Goal: Task Accomplishment & Management: Use online tool/utility

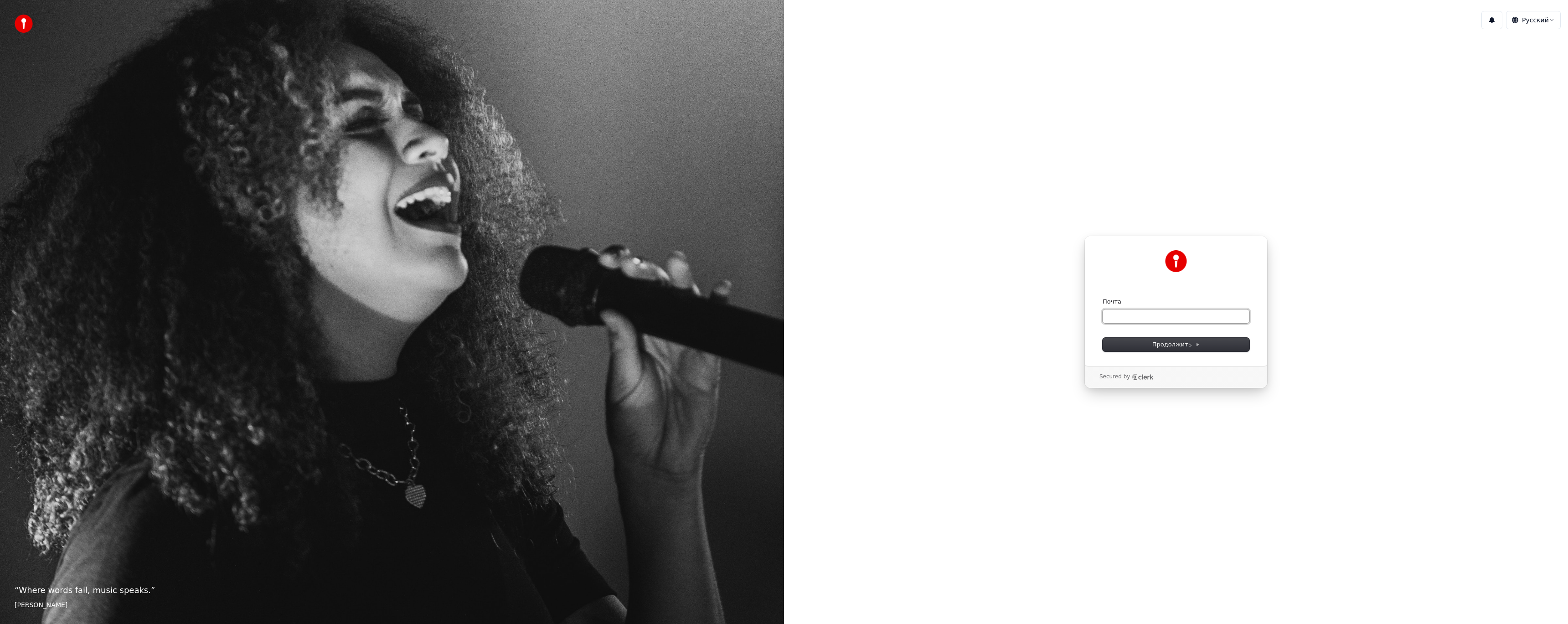
click at [1194, 316] on input "Почта" at bounding box center [1175, 316] width 147 height 14
type input "*"
click at [1102, 297] on button "submit" at bounding box center [1102, 297] width 0 height 0
type input "**********"
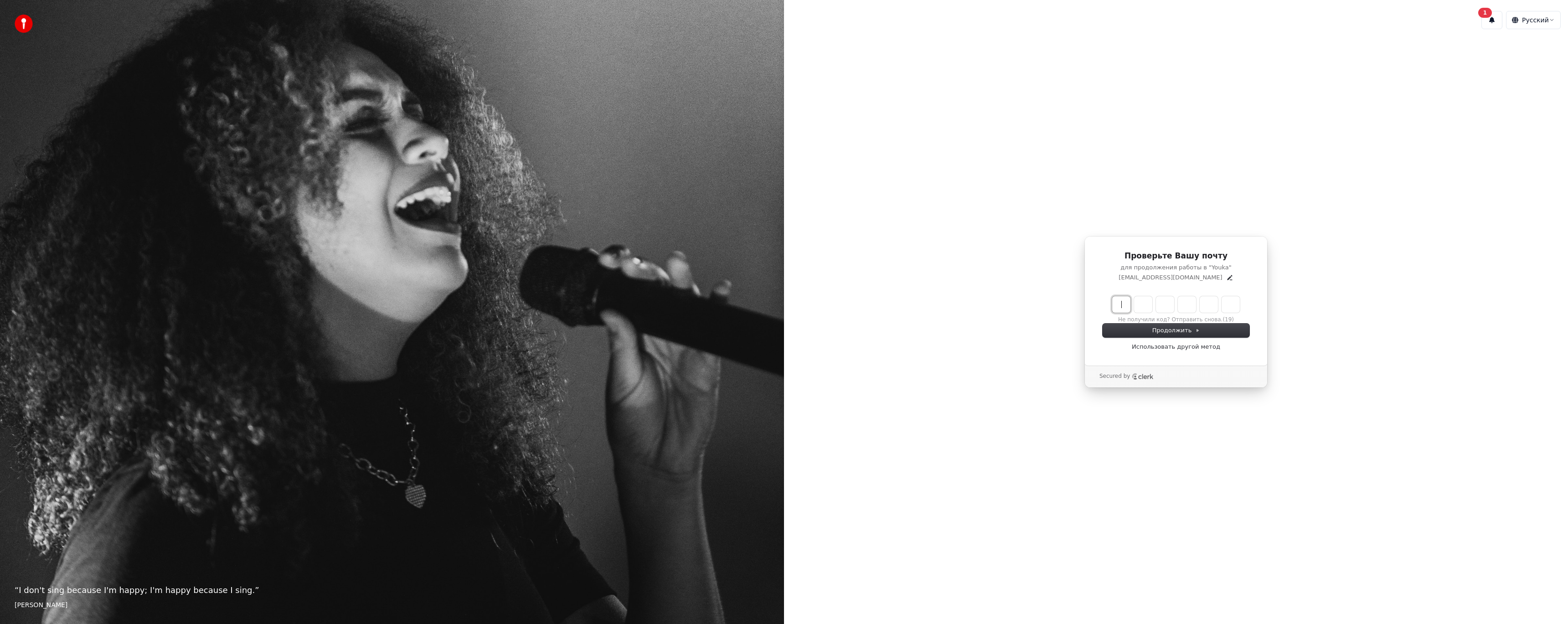
click at [1119, 303] on input "Enter verification code" at bounding box center [1185, 304] width 146 height 16
paste input "******"
type input "******"
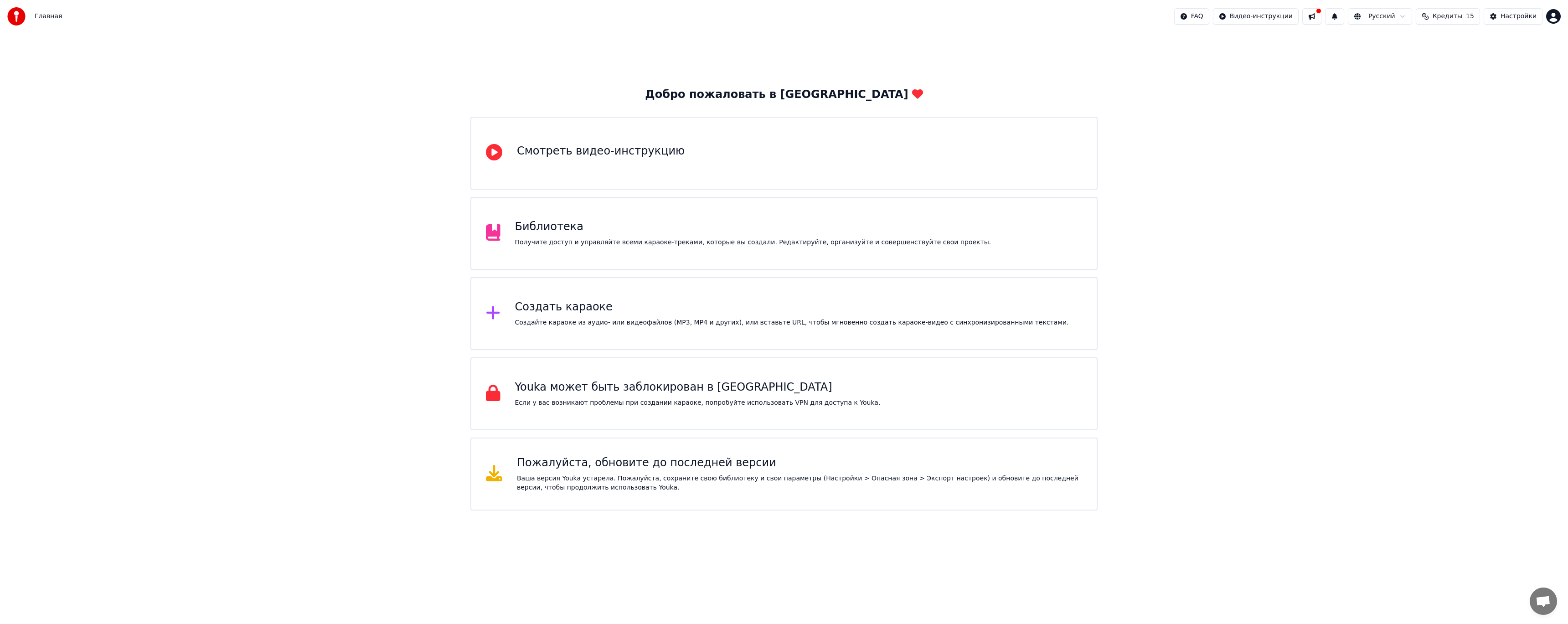
click at [630, 319] on div "Создайте караоке из аудио- или видеофайлов (MP3, MP4 и других), или вставьте UR…" at bounding box center [792, 323] width 554 height 9
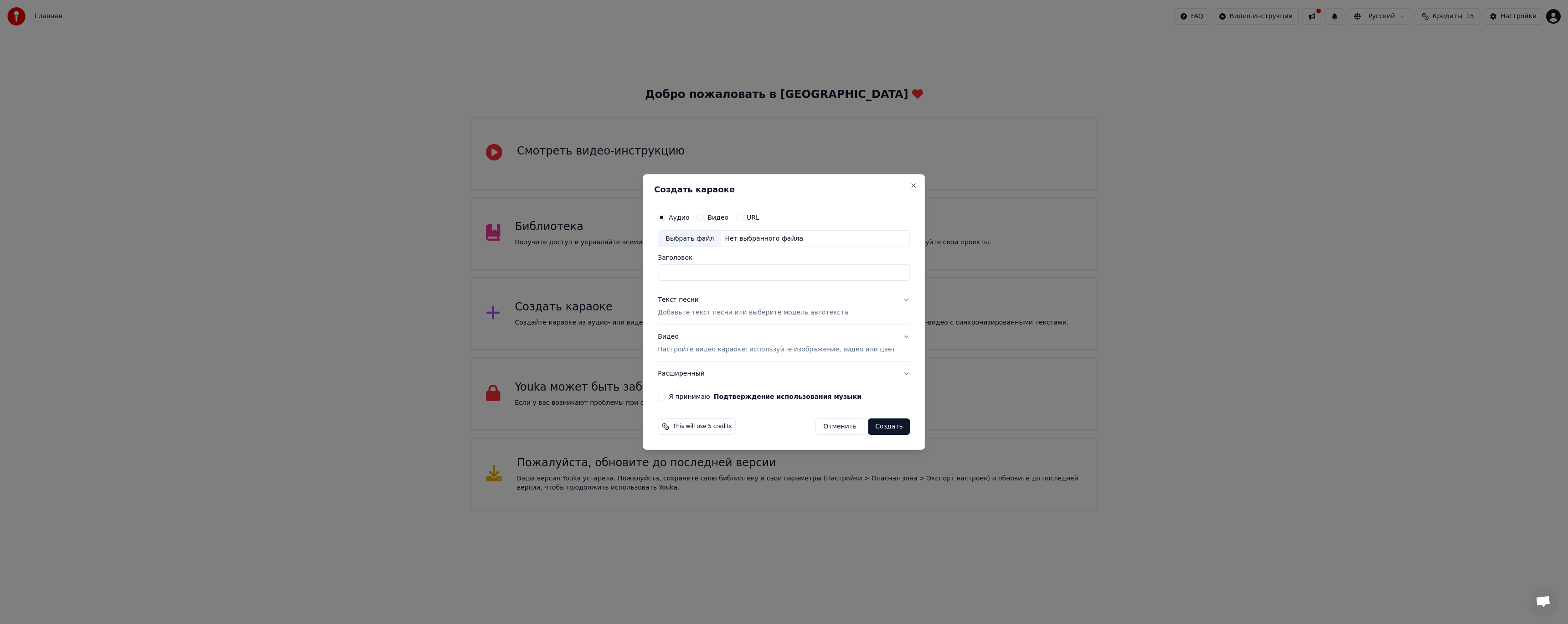
click at [776, 271] on input "Заголовок" at bounding box center [783, 273] width 252 height 16
type input "**********"
click at [729, 214] on label "Видео" at bounding box center [718, 217] width 21 height 7
click at [704, 214] on button "Видео" at bounding box center [700, 217] width 7 height 7
click at [689, 218] on label "Аудио" at bounding box center [678, 217] width 20 height 7
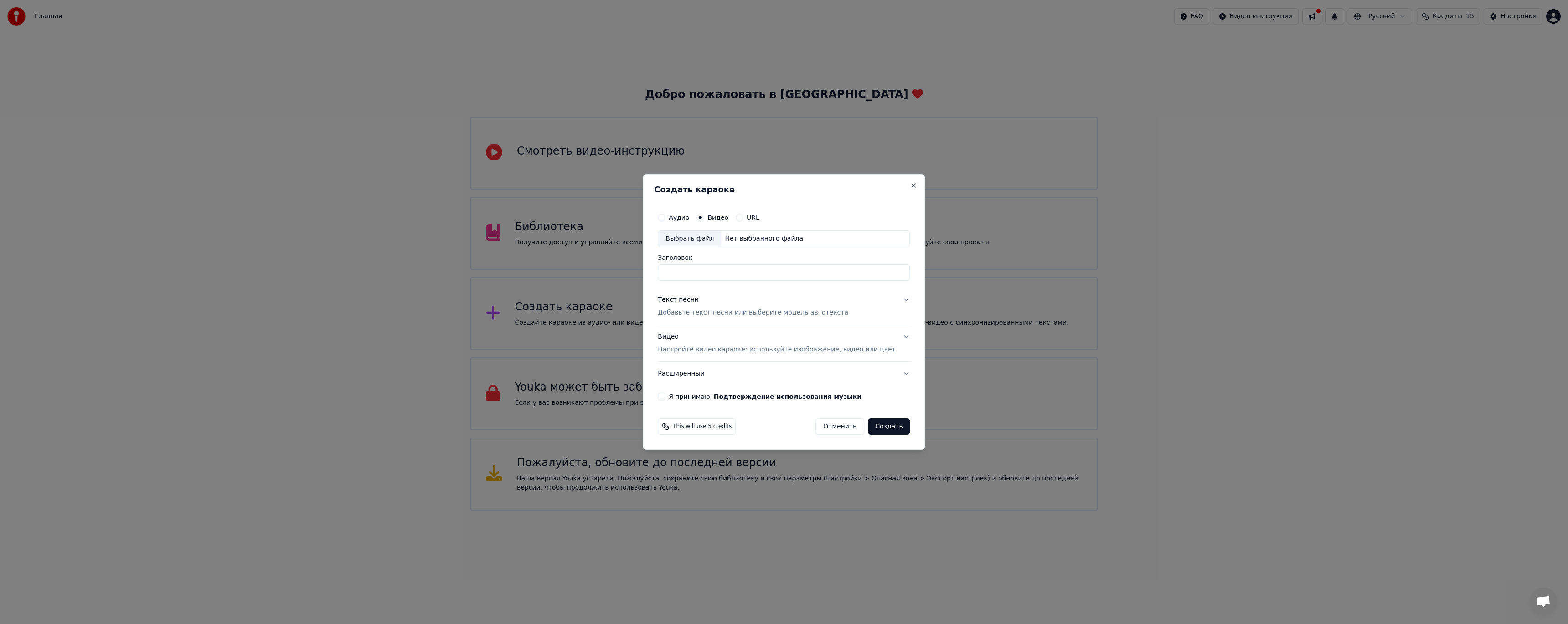
click at [665, 218] on button "Аудио" at bounding box center [661, 217] width 7 height 7
click at [725, 217] on label "Видео" at bounding box center [718, 217] width 21 height 7
click at [704, 217] on button "Видео" at bounding box center [700, 217] width 7 height 7
click at [727, 265] on input "Заголовок" at bounding box center [783, 273] width 252 height 16
type input "*"
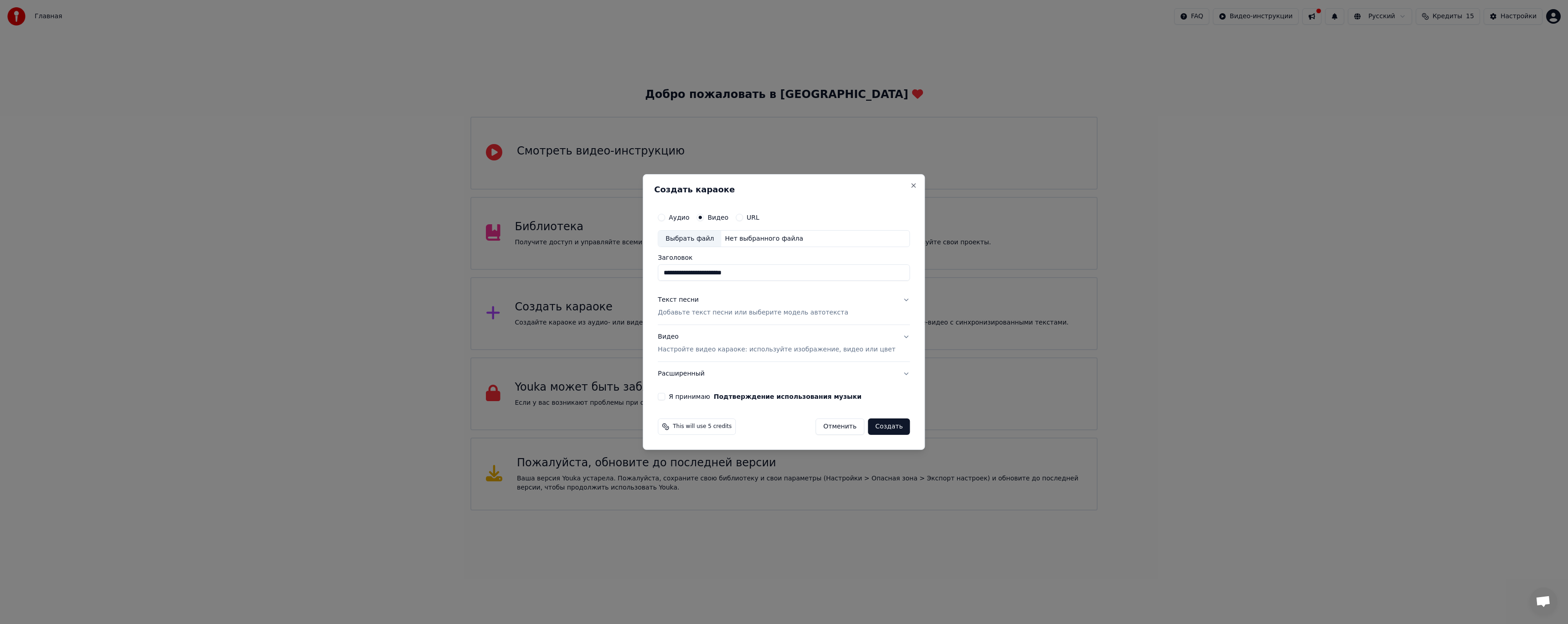
type input "**********"
click at [781, 240] on div "Нет выбранного файла" at bounding box center [764, 239] width 85 height 9
drag, startPoint x: 785, startPoint y: 274, endPoint x: 613, endPoint y: 280, distance: 172.1
click at [596, 275] on body "Главная FAQ Видео-инструкции Русский Кредиты 15 Настройки Добро пожаловать в Yo…" at bounding box center [784, 255] width 1568 height 511
click at [689, 218] on label "Аудио" at bounding box center [678, 217] width 20 height 7
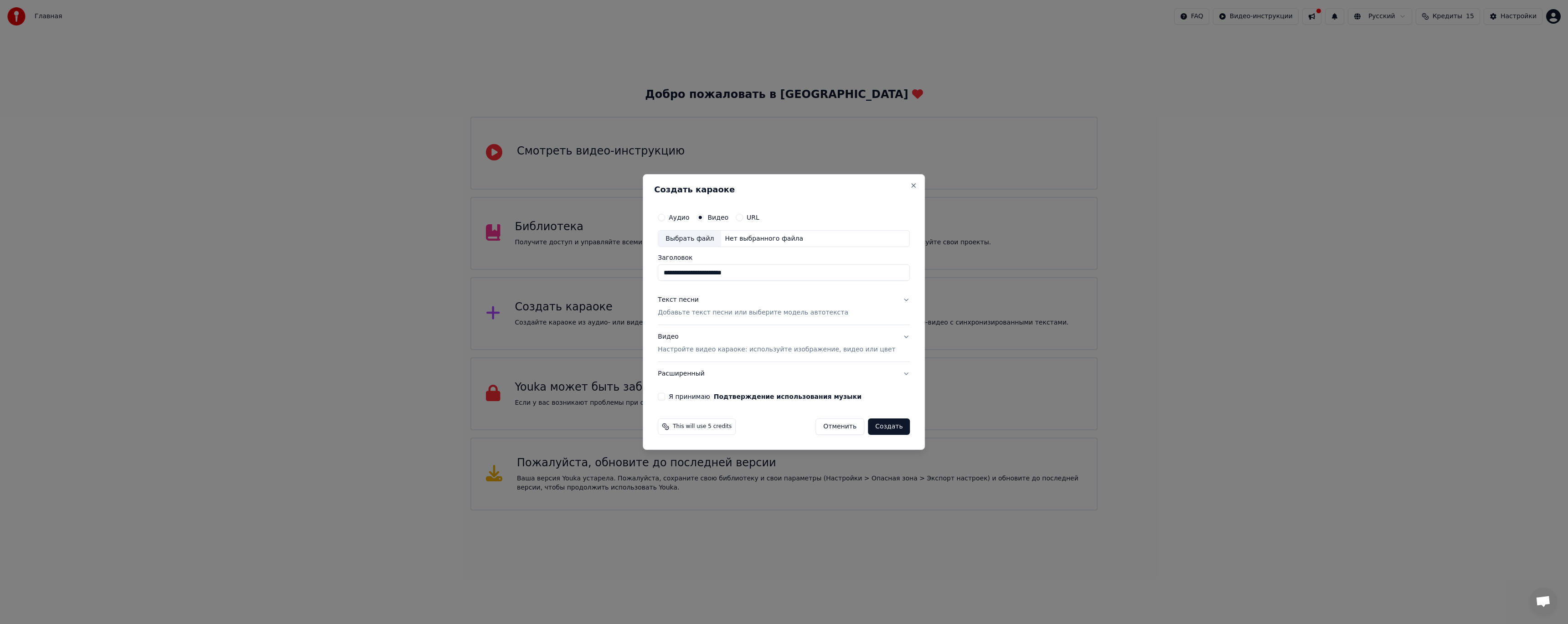
click at [665, 218] on button "Аудио" at bounding box center [661, 217] width 7 height 7
click at [802, 269] on input "Заголовок" at bounding box center [783, 273] width 252 height 16
click at [815, 234] on div "Выбрать файл Нет выбранного файла" at bounding box center [783, 239] width 252 height 18
drag, startPoint x: 728, startPoint y: 267, endPoint x: 565, endPoint y: 264, distance: 163.0
click at [574, 264] on body "Главная FAQ Видео-инструкции Русский Кредиты 15 Настройки Добро пожаловать в Yo…" at bounding box center [784, 255] width 1568 height 511
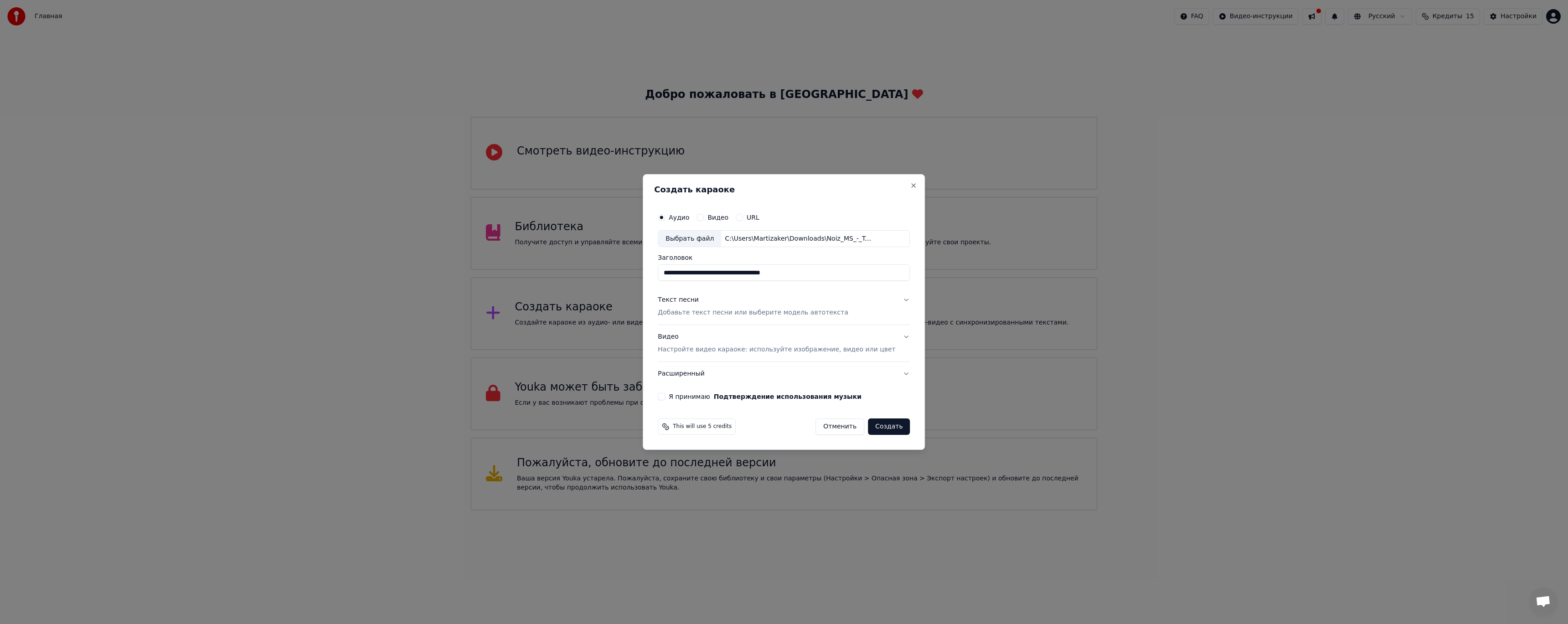
paste input
type input "**********"
click at [807, 302] on div "Текст песни Добавьте текст песни или выберите модель автотекста" at bounding box center [753, 307] width 190 height 22
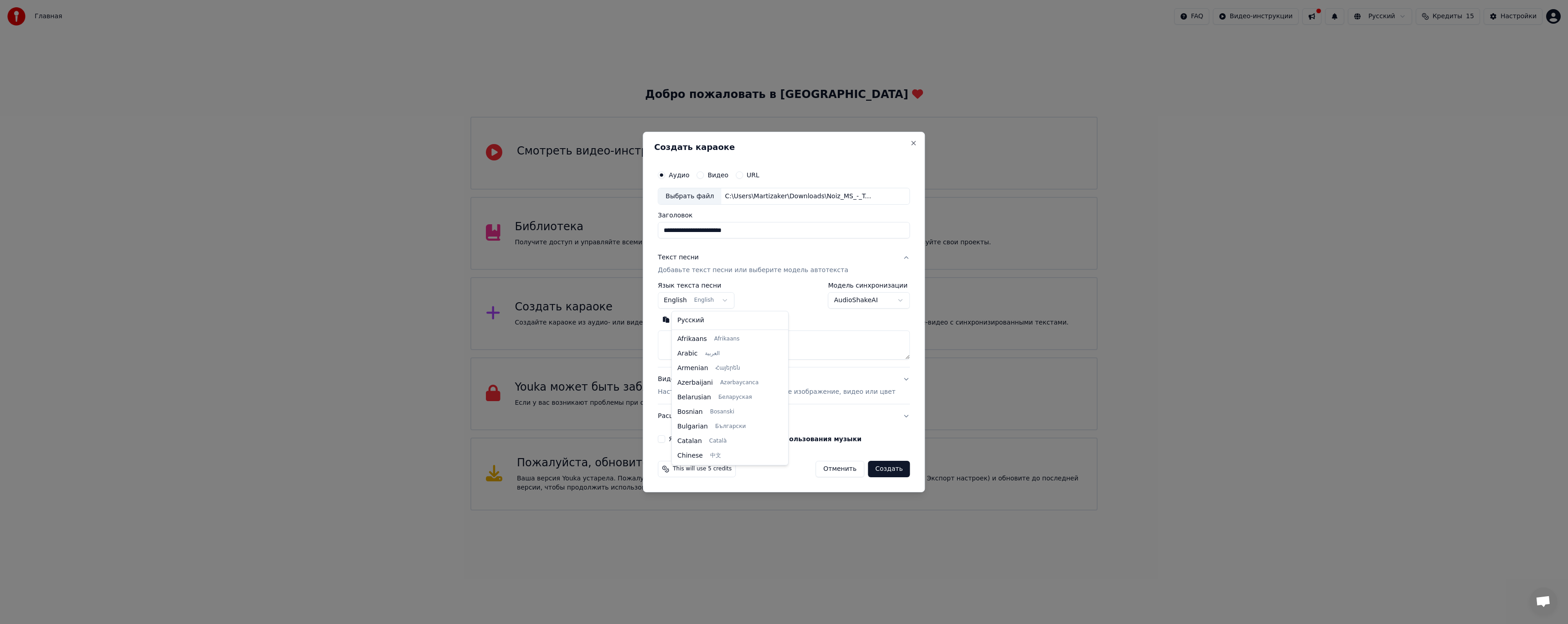
click at [688, 297] on body "Главная FAQ Видео-инструкции Русский Кредиты 15 Настройки Добро пожаловать в Yo…" at bounding box center [784, 255] width 1568 height 511
select select "**"
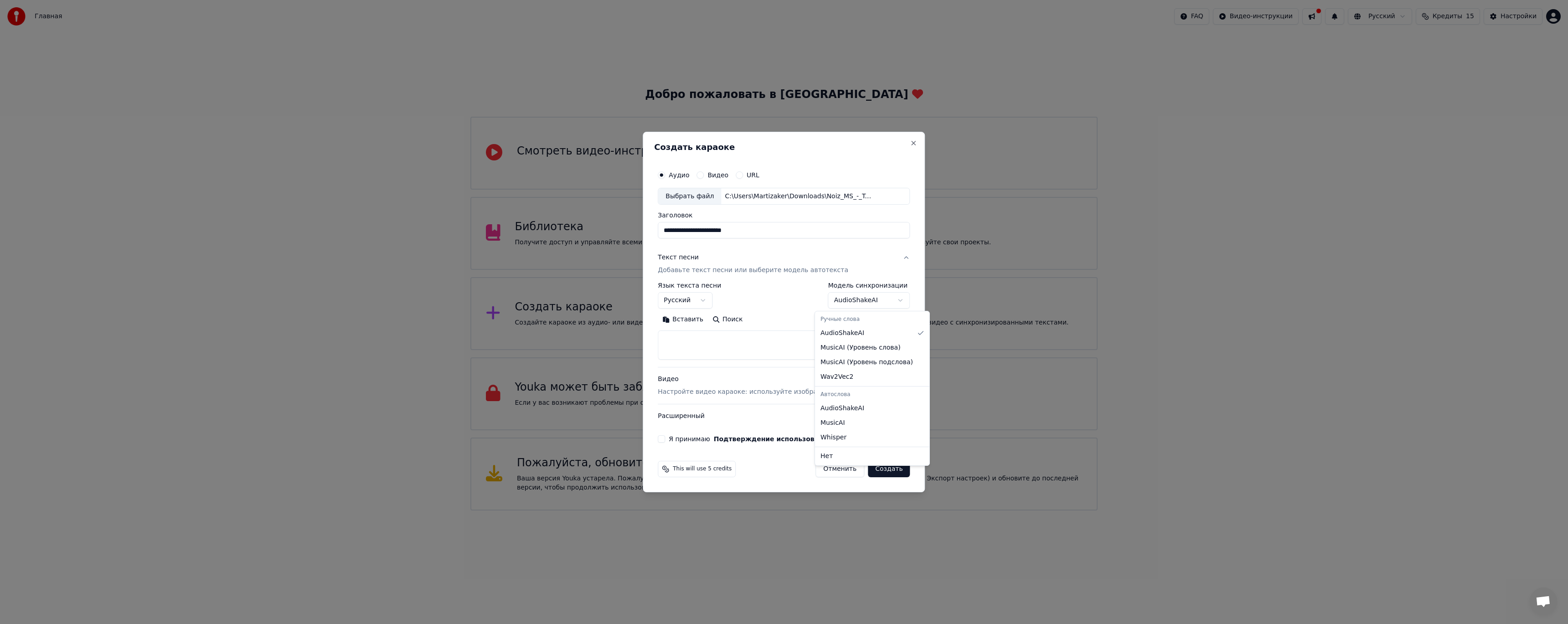
click at [878, 302] on body "Главная FAQ Видео-инструкции Русский Кредиты 15 Настройки Добро пожаловать в Yo…" at bounding box center [784, 255] width 1568 height 511
click at [879, 301] on body "Главная FAQ Видео-инструкции Русский Кредиты 15 Настройки Добро пожаловать в Yo…" at bounding box center [784, 255] width 1568 height 511
click at [699, 331] on textarea at bounding box center [783, 345] width 252 height 29
paste textarea "**********"
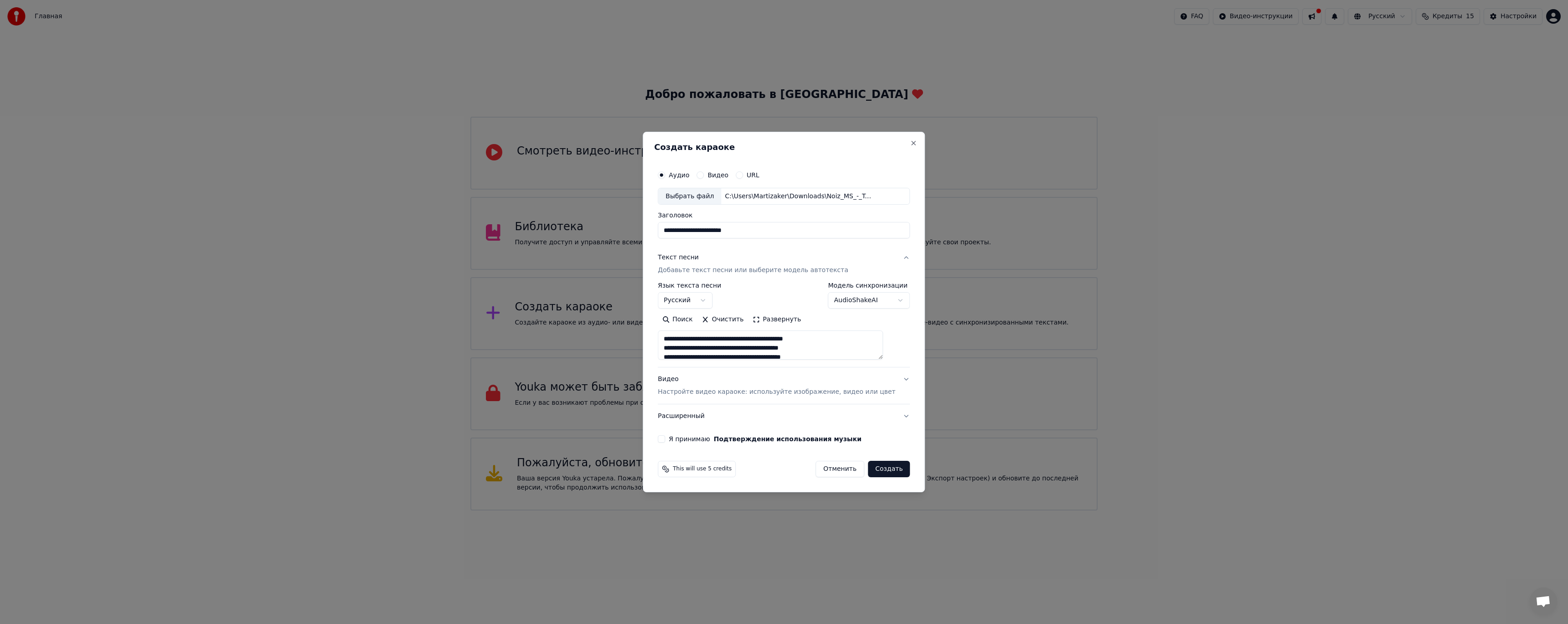
scroll to position [576, 0]
type textarea "**********"
click at [880, 467] on button "Создать" at bounding box center [889, 468] width 42 height 16
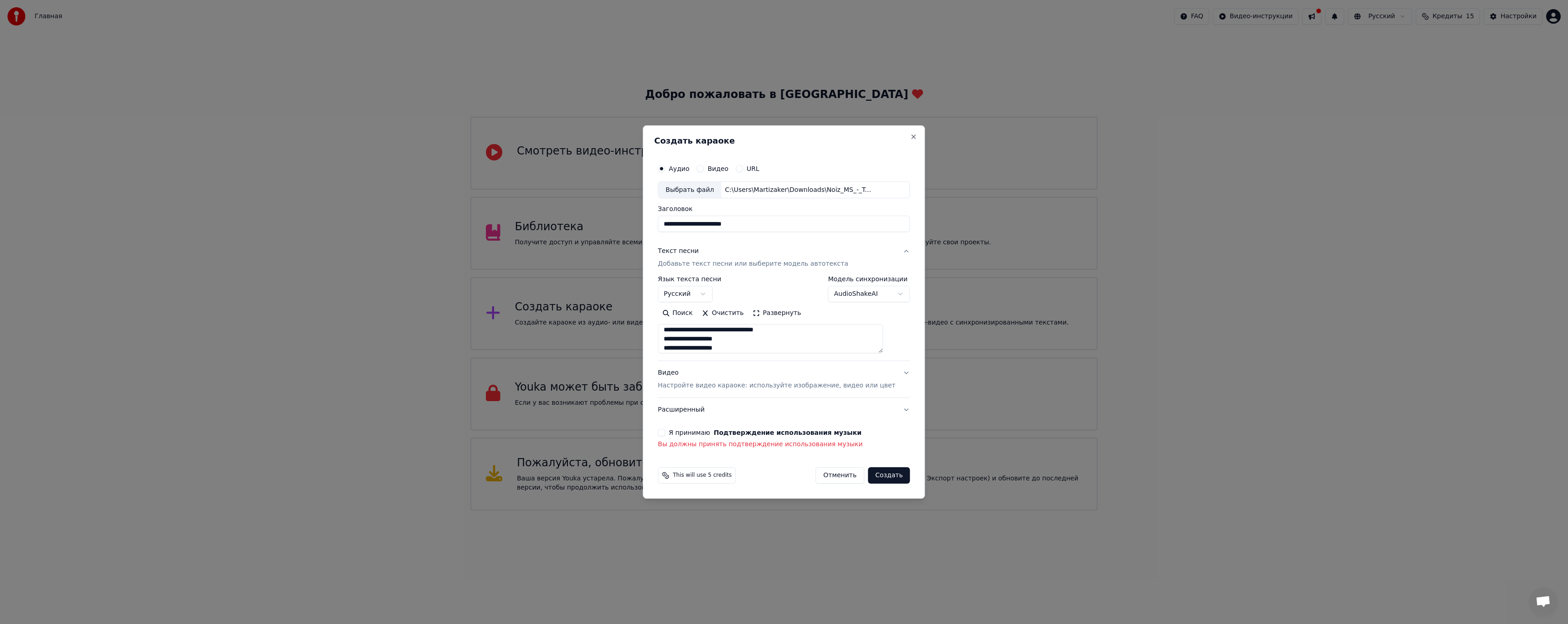
click at [747, 408] on button "Расширенный" at bounding box center [783, 409] width 252 height 23
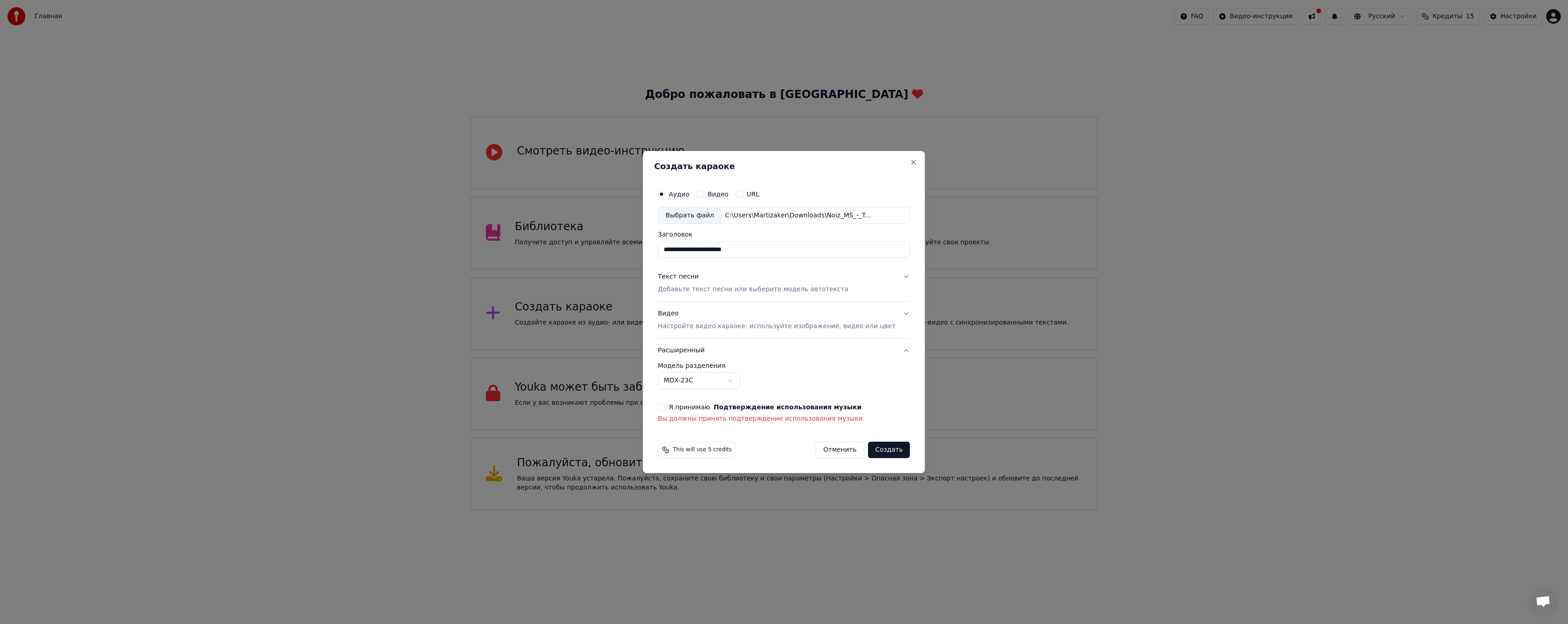
click at [665, 405] on button "Я принимаю Подтверждение использования музыки" at bounding box center [661, 406] width 7 height 7
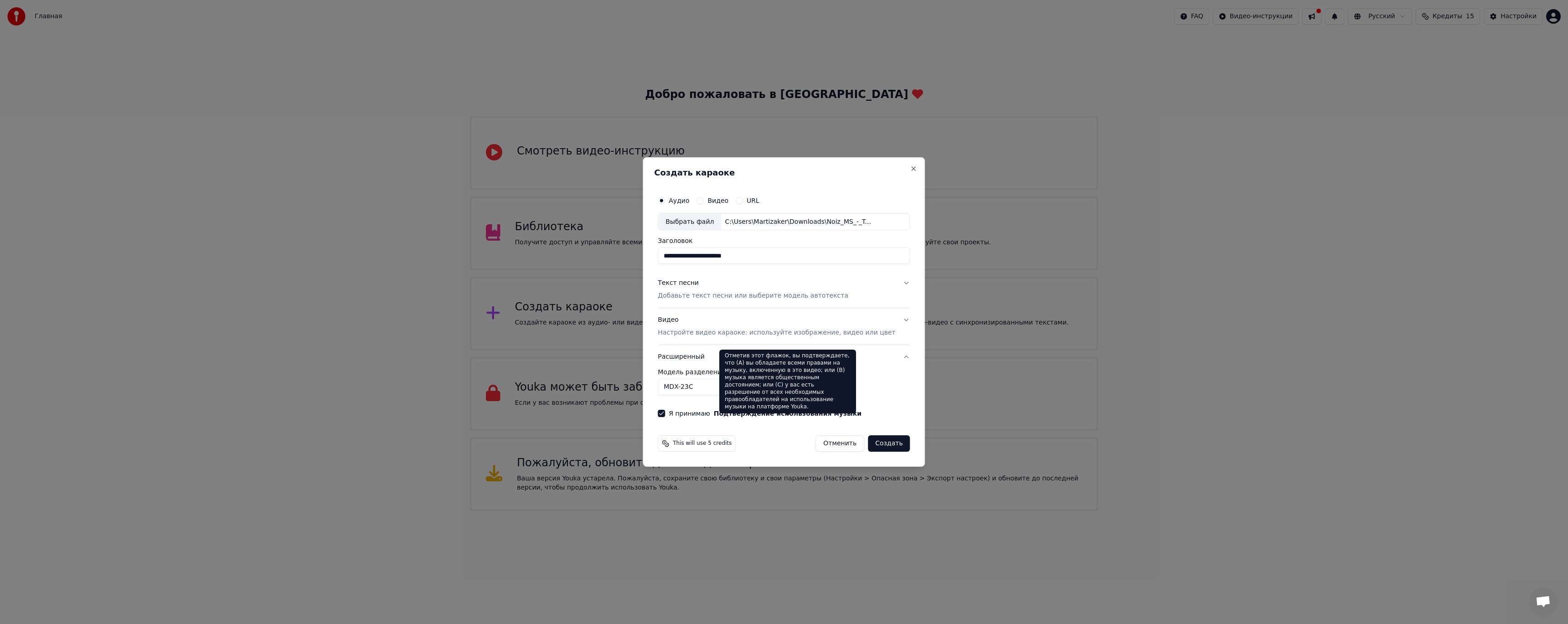
drag, startPoint x: 881, startPoint y: 443, endPoint x: 774, endPoint y: 397, distance: 116.5
click at [779, 398] on body "Главная FAQ Видео-инструкции Русский Кредиты 15 Настройки Добро пожаловать в Yo…" at bounding box center [784, 255] width 1568 height 511
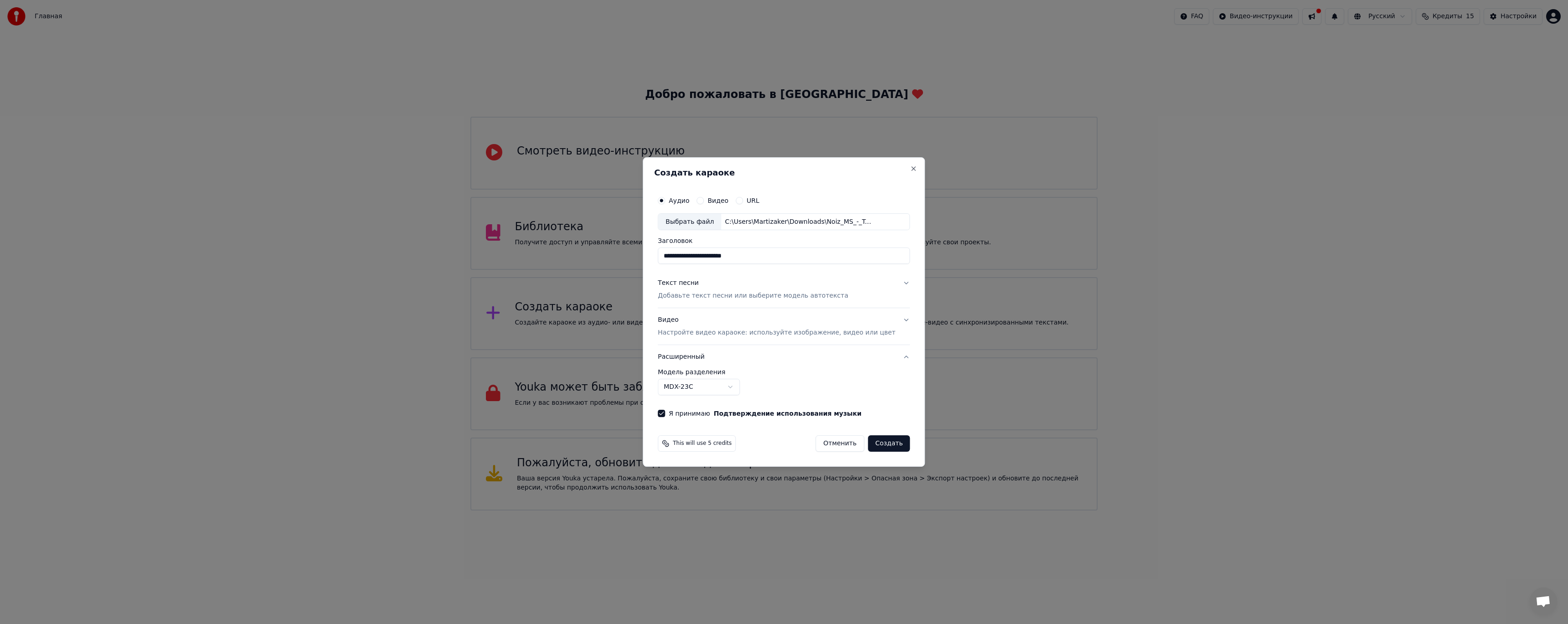
click at [883, 450] on button "Создать" at bounding box center [889, 443] width 42 height 16
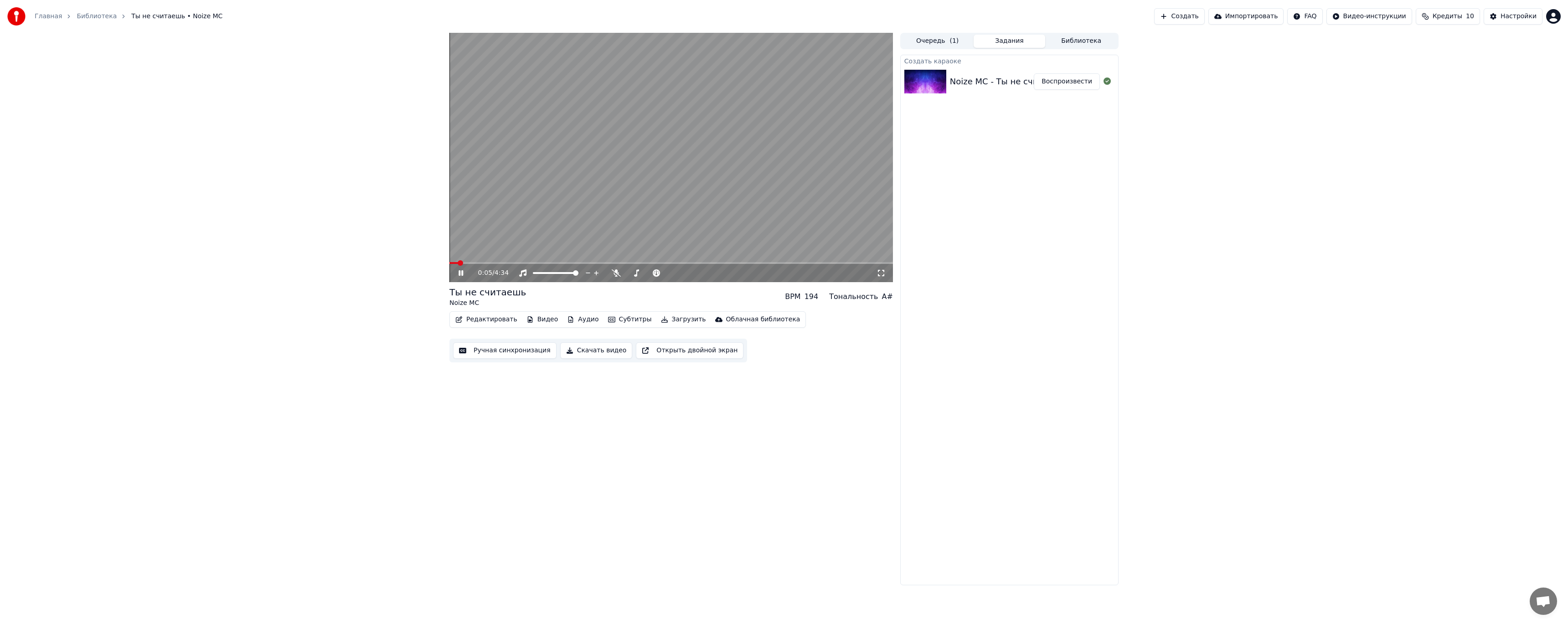
click at [883, 273] on icon at bounding box center [881, 273] width 9 height 7
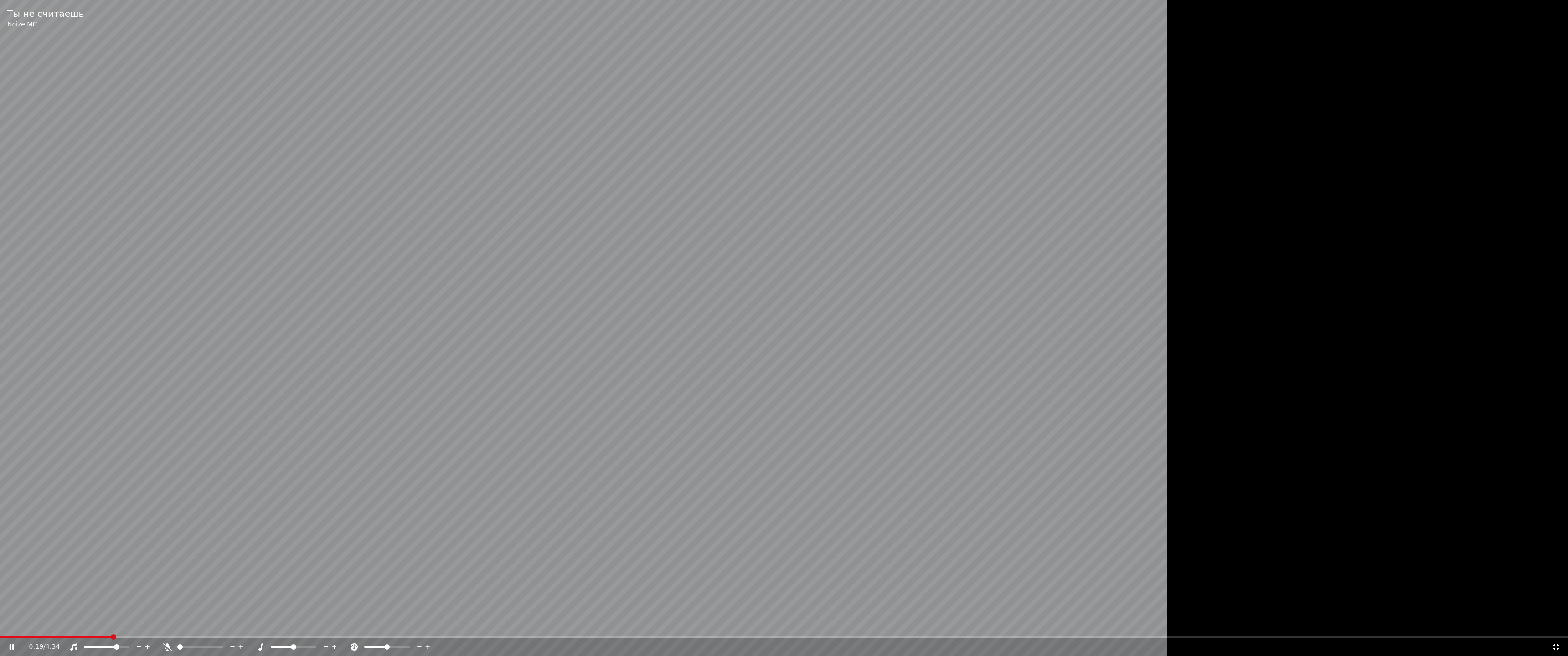
click at [119, 623] on span at bounding box center [117, 647] width 5 height 5
click at [1556, 623] on icon at bounding box center [1556, 647] width 9 height 7
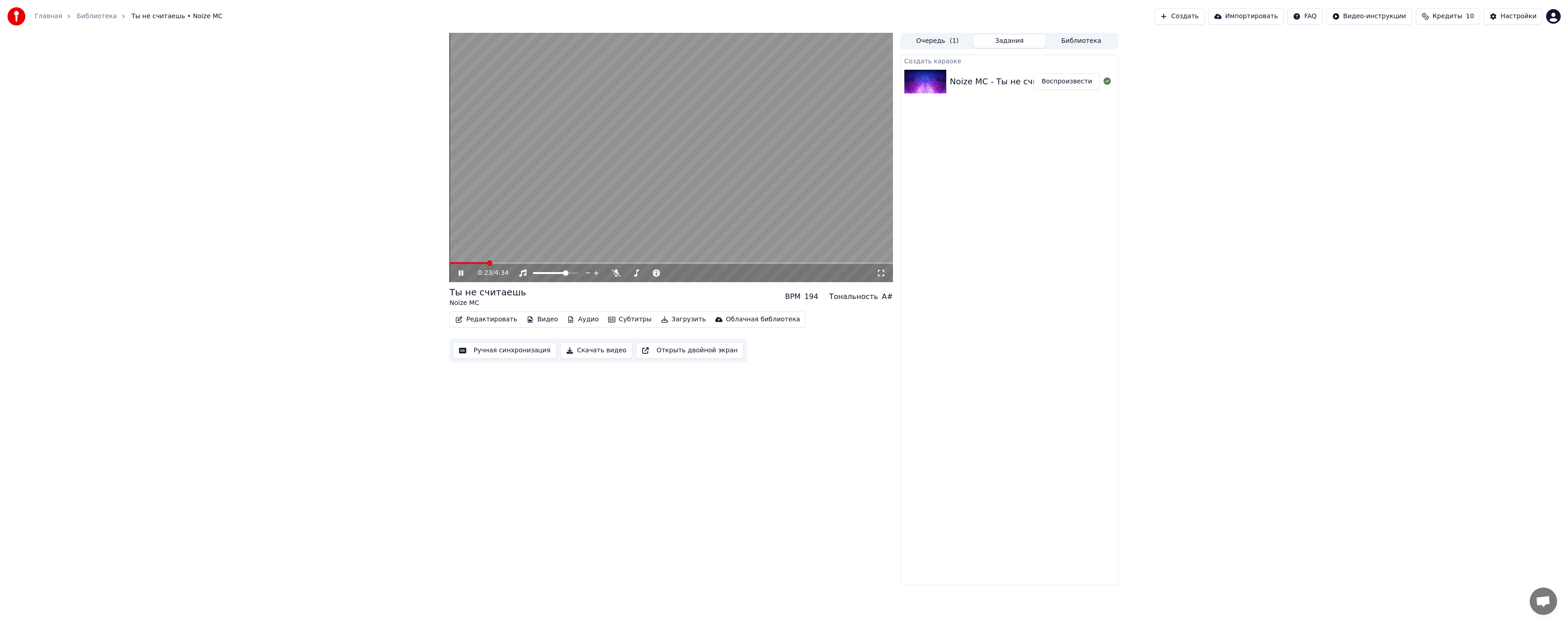
click at [783, 153] on video at bounding box center [671, 157] width 444 height 249
click at [44, 14] on link "Главная" at bounding box center [48, 16] width 27 height 9
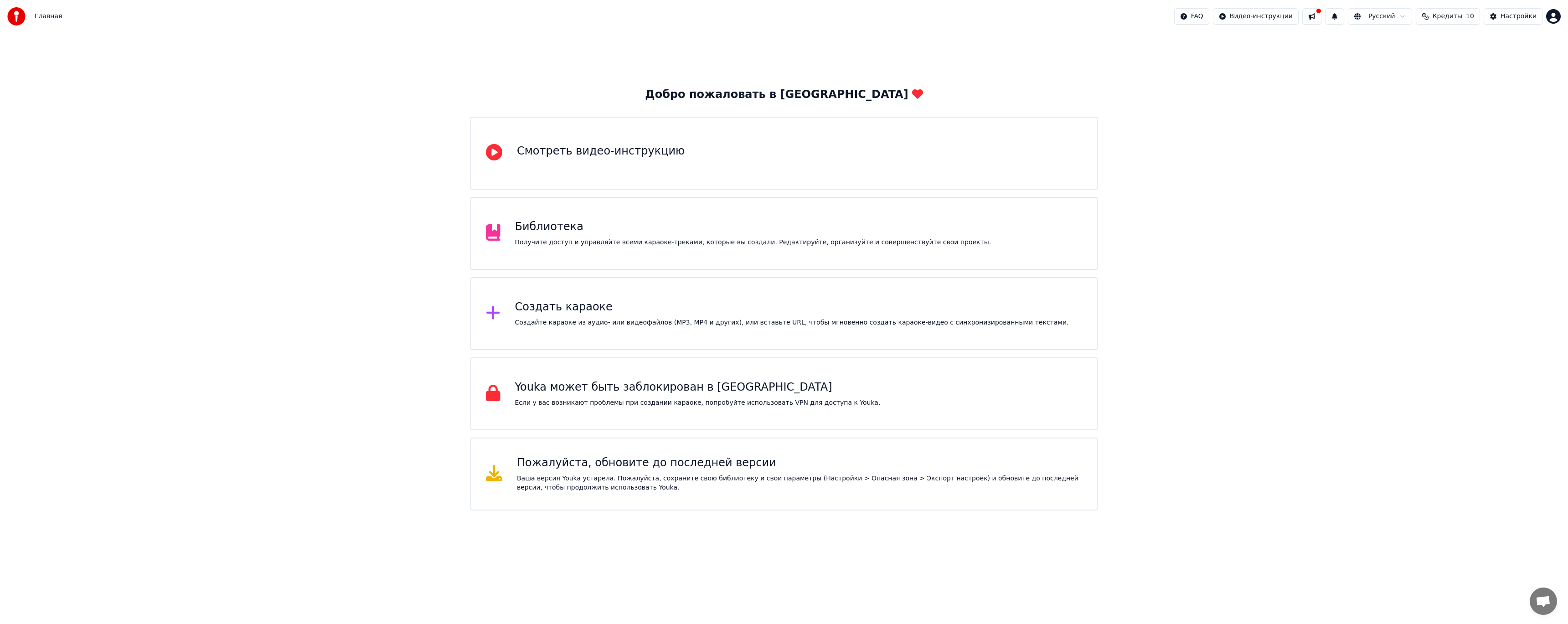
click at [610, 158] on div "Смотреть видео-инструкцию" at bounding box center [600, 153] width 168 height 18
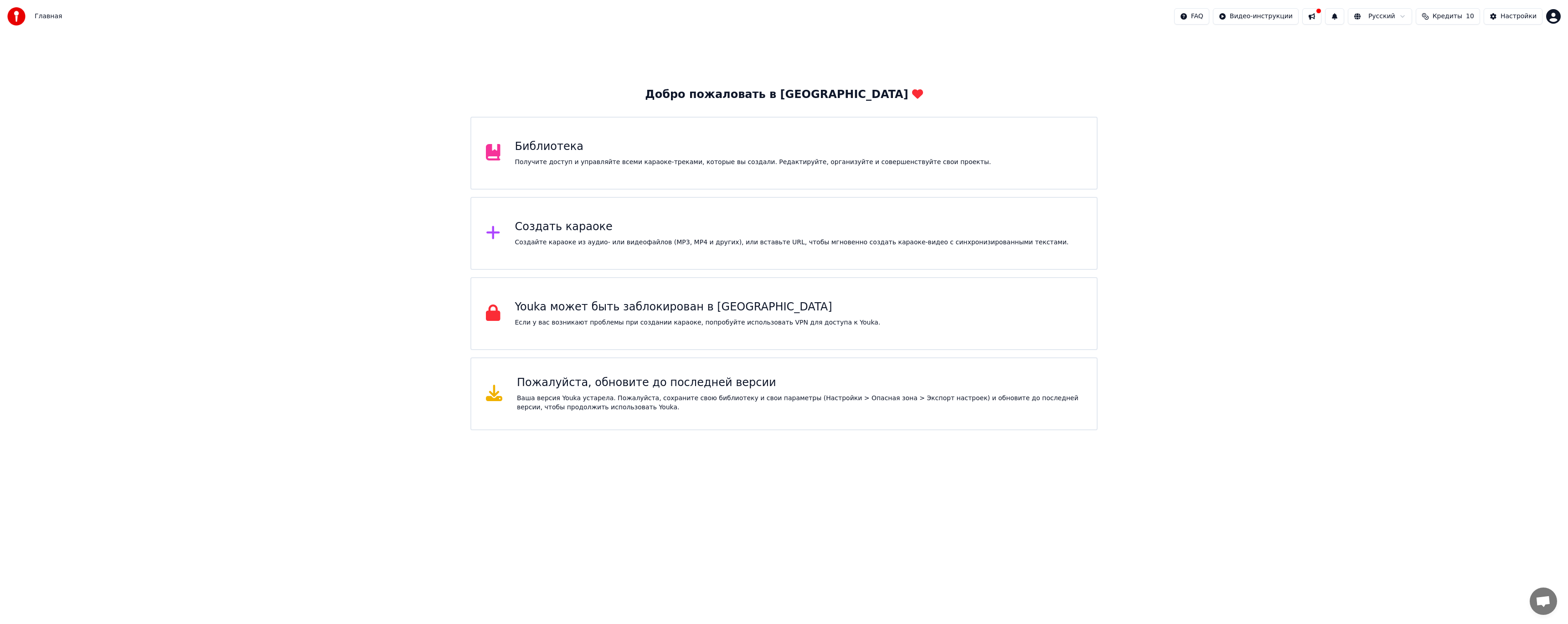
click at [631, 226] on div "Создать караоке" at bounding box center [792, 227] width 554 height 14
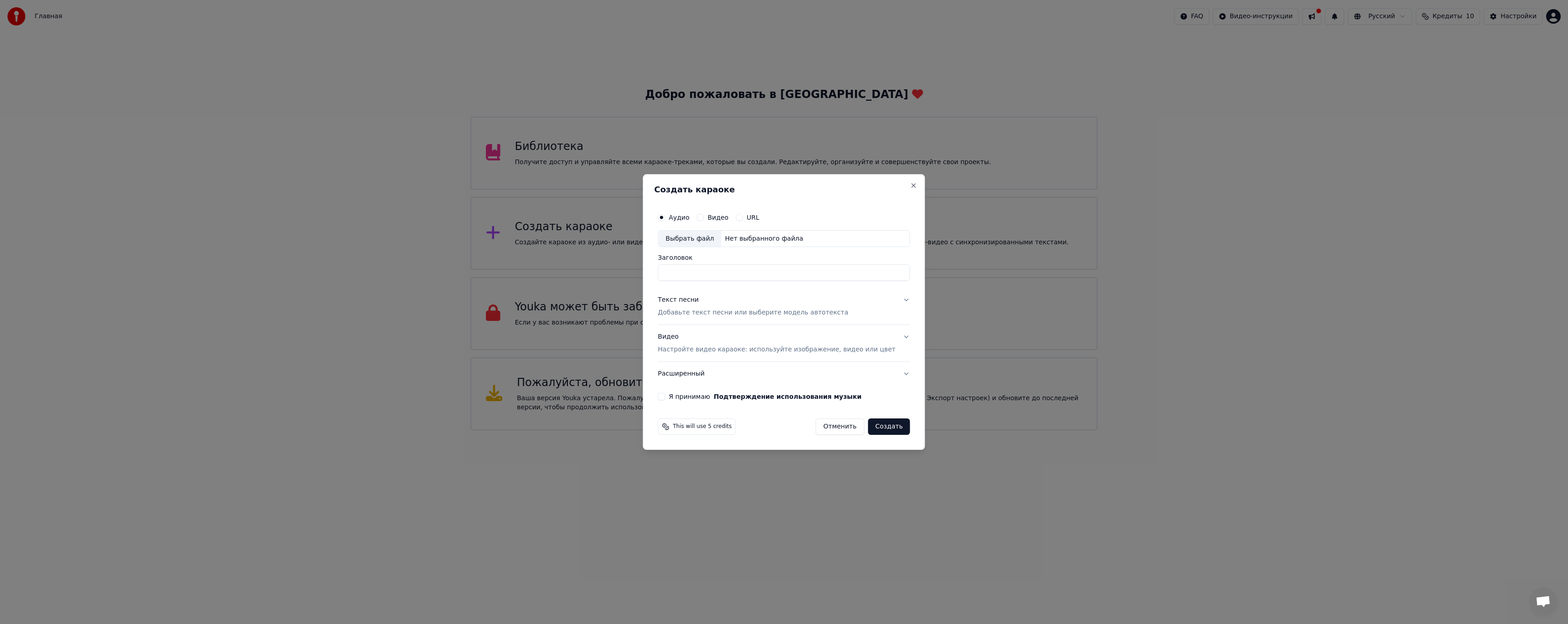
click at [716, 237] on div "Выбрать файл" at bounding box center [689, 239] width 63 height 16
type input "**********"
drag, startPoint x: 821, startPoint y: 274, endPoint x: 427, endPoint y: 236, distance: 395.8
click at [443, 237] on body "Главная FAQ Видео-инструкции Русский Кредиты 10 Настройки Добро пожаловать в Yo…" at bounding box center [784, 215] width 1568 height 430
click at [740, 312] on p "Добавьте текст песни или выберите модель автотекста" at bounding box center [753, 313] width 190 height 9
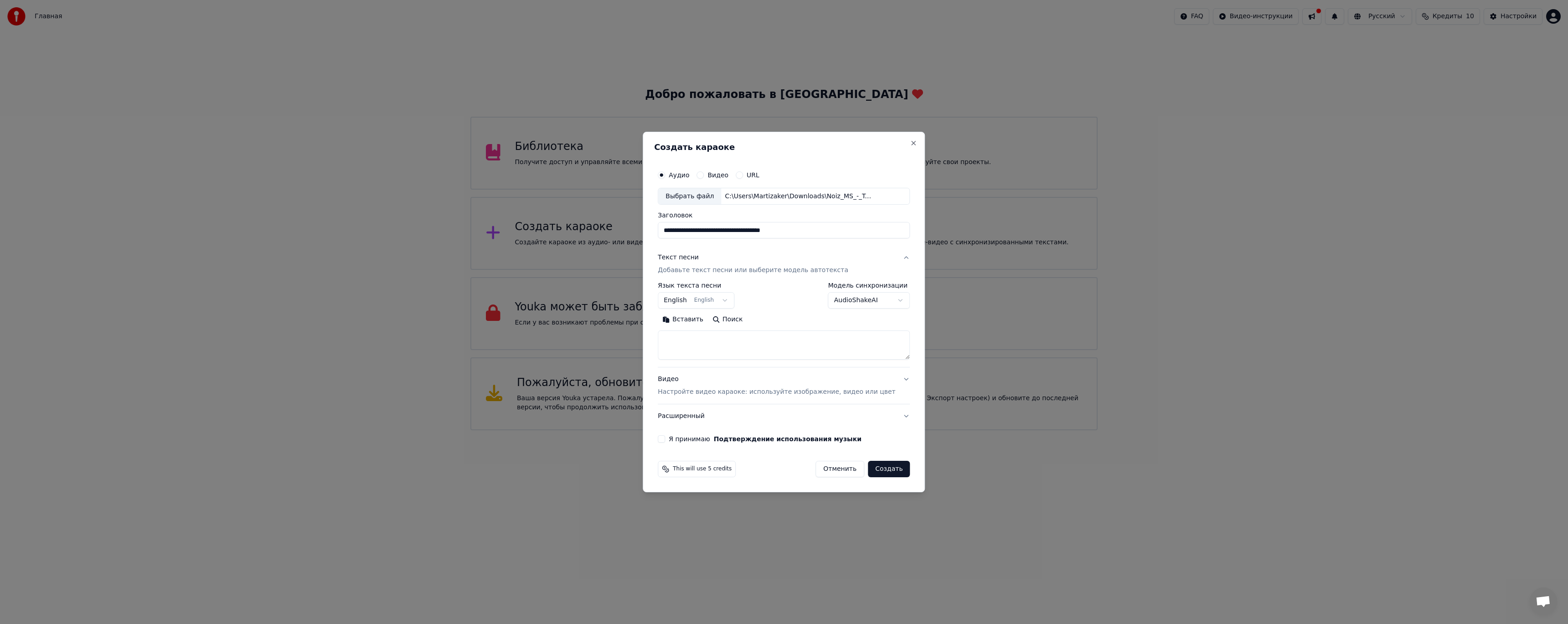
click at [709, 337] on textarea at bounding box center [783, 345] width 252 height 29
paste textarea "**********"
type textarea "**********"
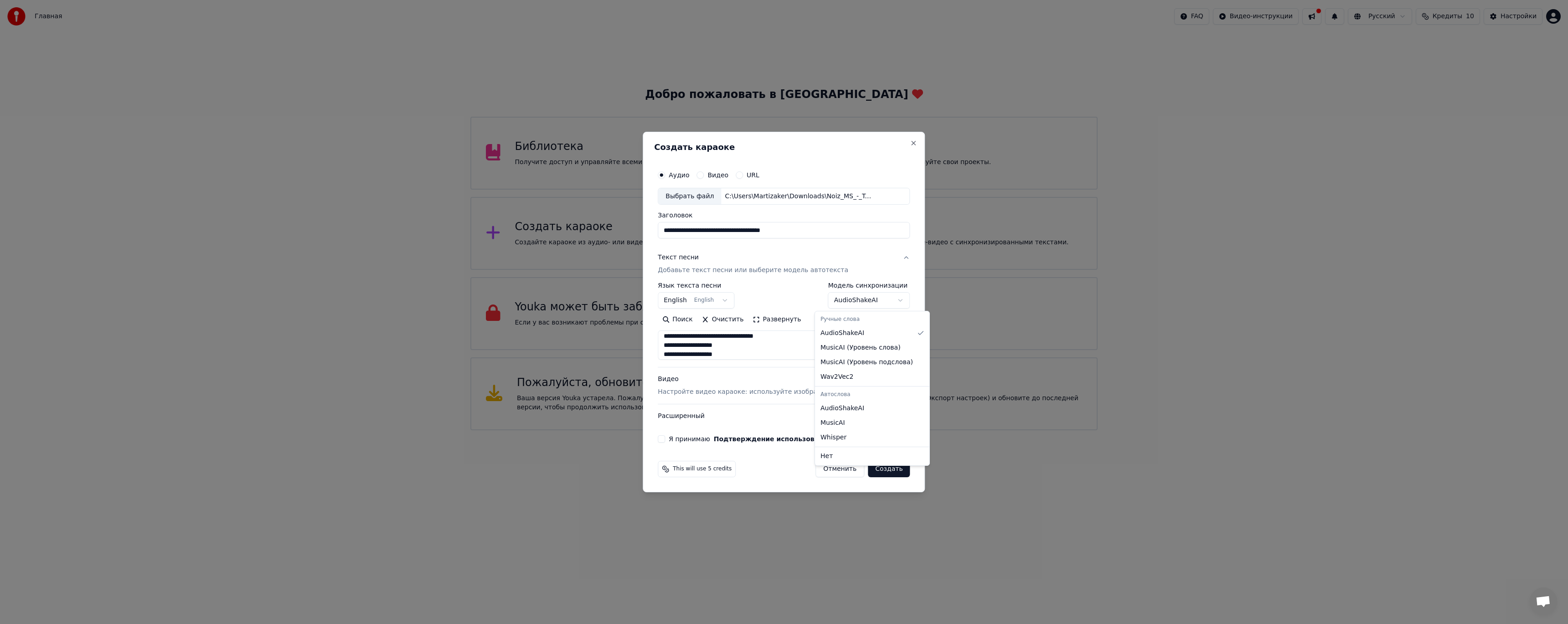
click at [872, 301] on body "Главная FAQ Видео-инструкции Русский Кредиты 10 Настройки Добро пожаловать в Yo…" at bounding box center [784, 215] width 1568 height 430
select select "**********"
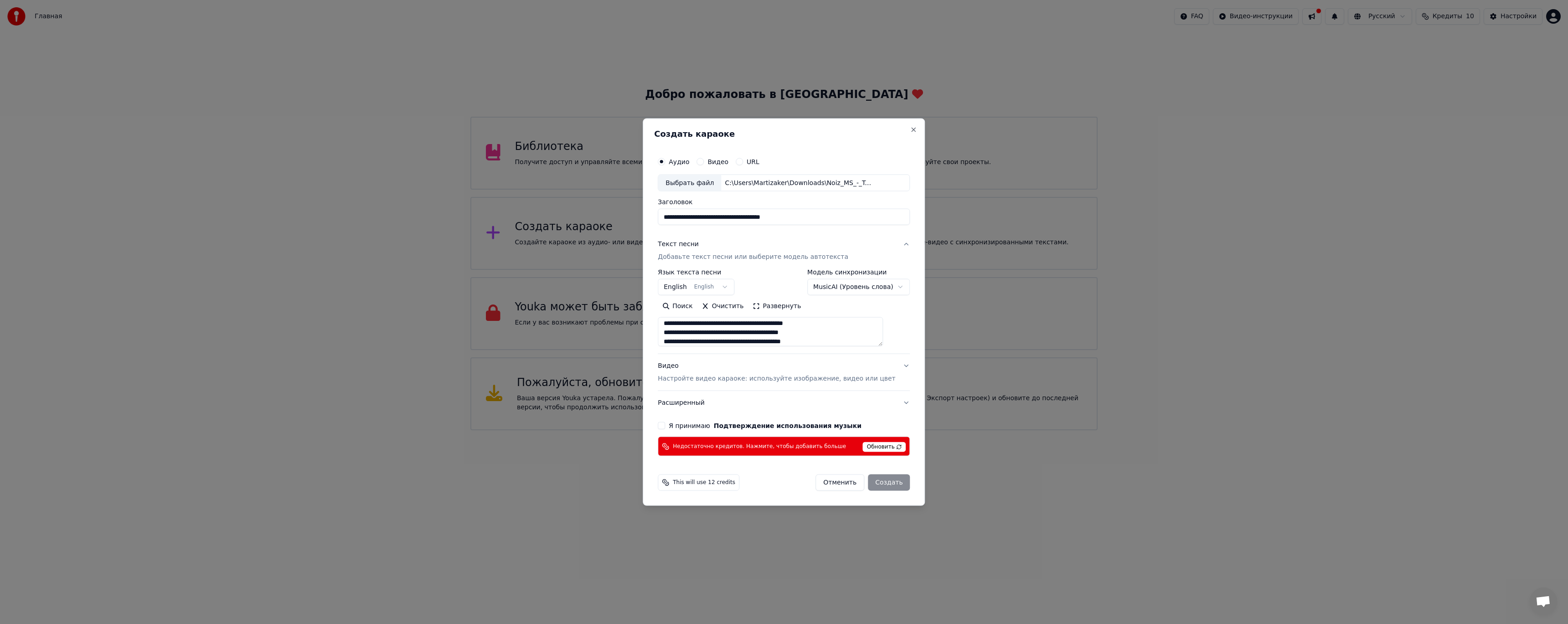
scroll to position [0, 0]
click at [665, 424] on button "Я принимаю Подтверждение использования музыки" at bounding box center [661, 425] width 7 height 7
click at [881, 479] on div "Отменить Создать" at bounding box center [862, 482] width 95 height 16
drag, startPoint x: 783, startPoint y: 442, endPoint x: 792, endPoint y: 441, distance: 9.1
click at [783, 441] on div "Недостаточно кредитов. Нажмите, чтобы добавить больше Обновить" at bounding box center [783, 446] width 252 height 20
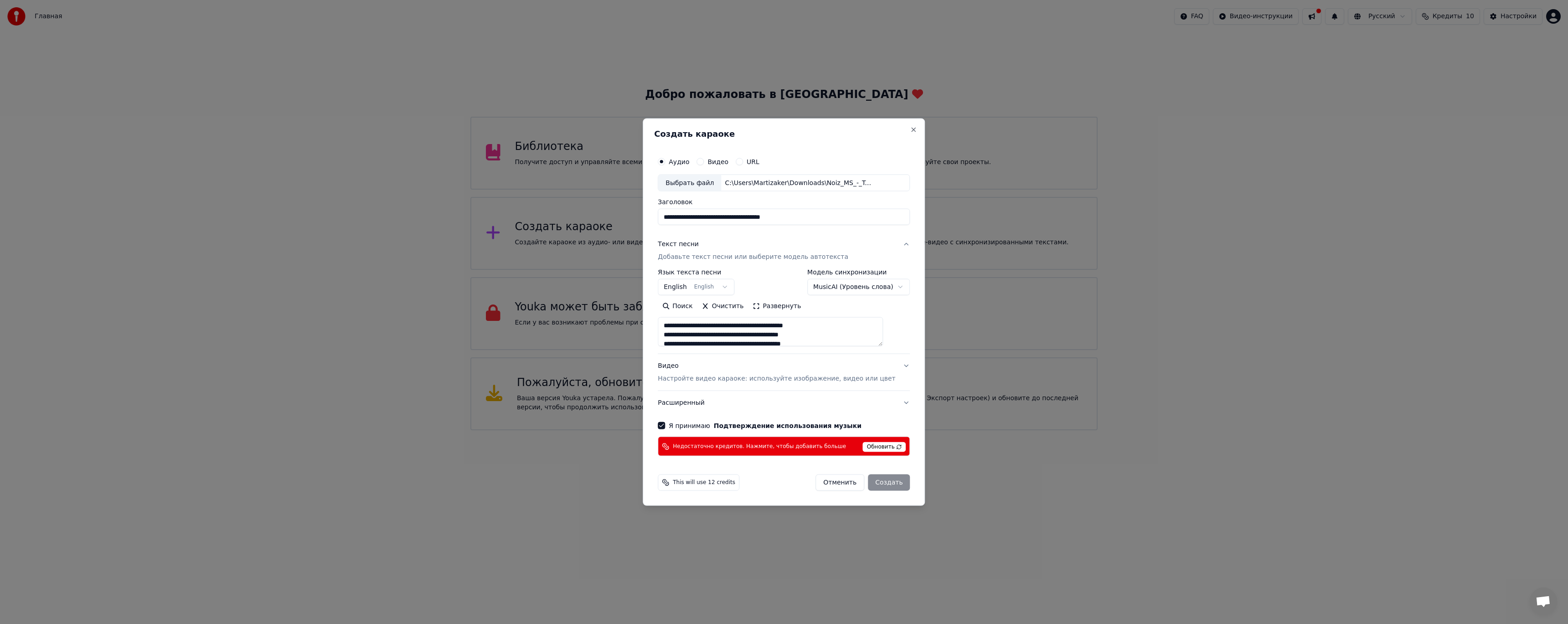
click at [866, 449] on span "Обновить" at bounding box center [884, 447] width 43 height 10
click at [877, 482] on div "Отменить Создать" at bounding box center [862, 482] width 95 height 16
click at [877, 483] on div "Отменить Создать" at bounding box center [862, 482] width 95 height 16
drag, startPoint x: 845, startPoint y: 364, endPoint x: 851, endPoint y: 367, distance: 6.7
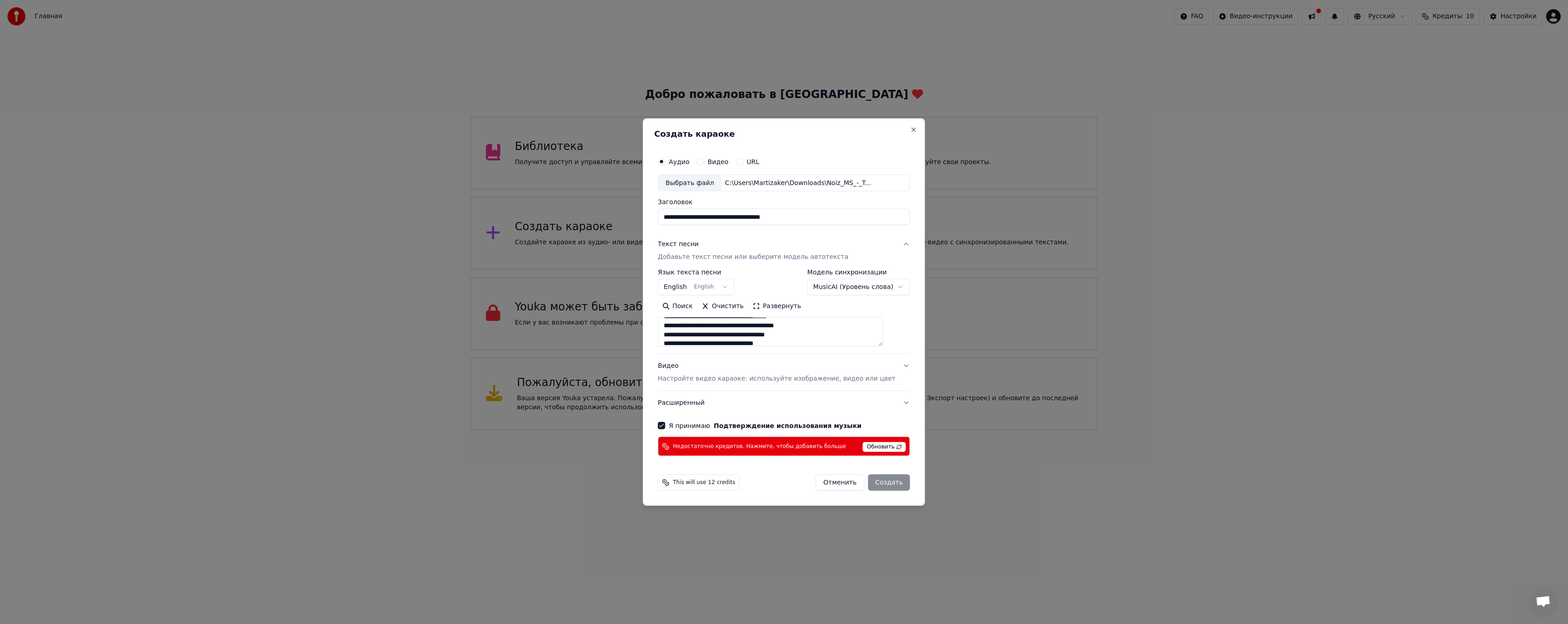
click at [847, 364] on div "Видео Настройте видео караоке: используйте изображение, видео или цвет" at bounding box center [776, 372] width 237 height 22
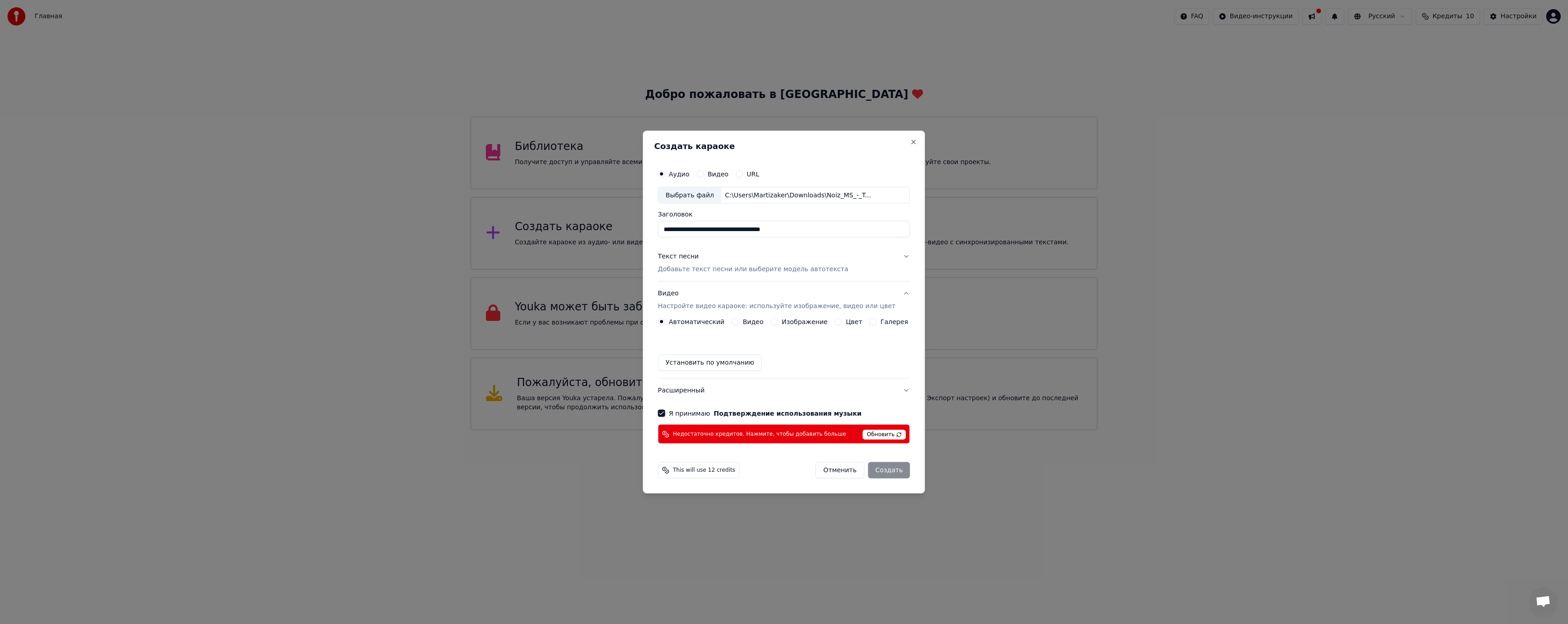
click at [759, 323] on label "Видео" at bounding box center [753, 321] width 21 height 7
click at [739, 323] on button "Видео" at bounding box center [735, 321] width 7 height 7
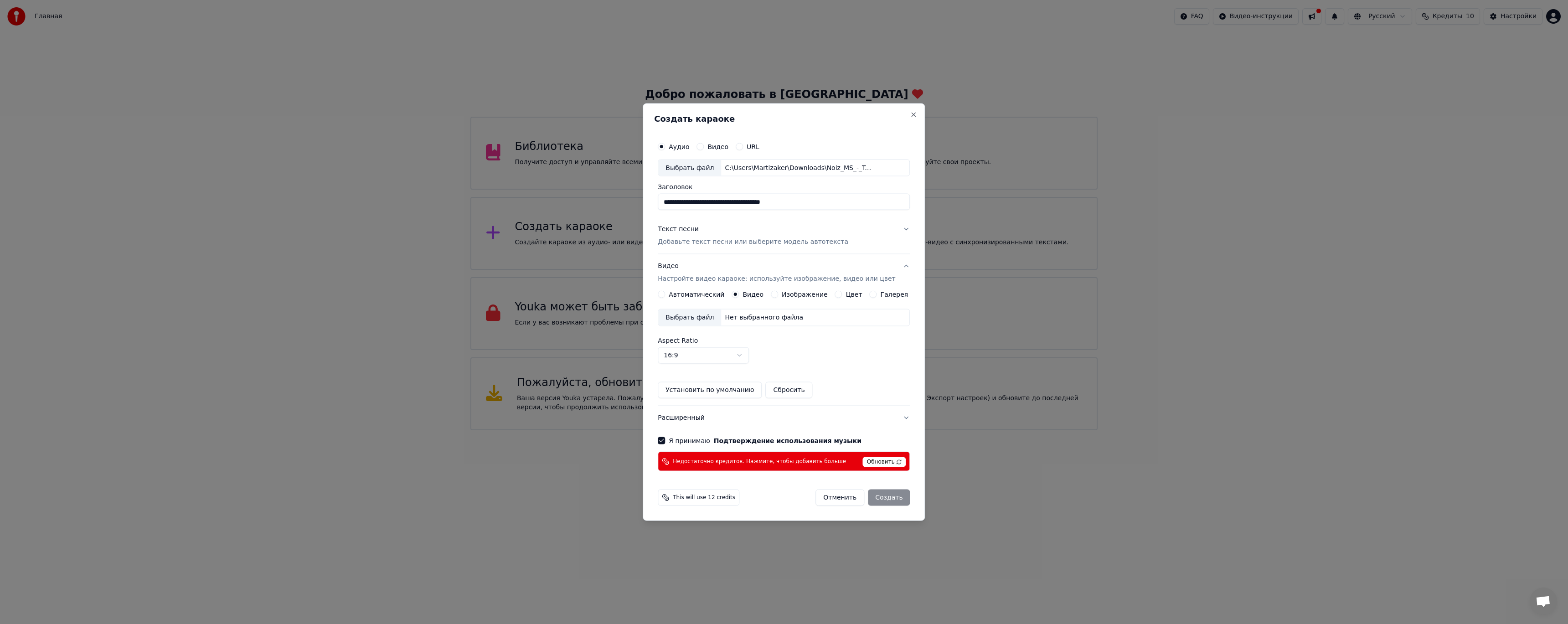
click at [702, 294] on label "Автоматический" at bounding box center [696, 295] width 55 height 7
click at [665, 294] on button "Автоматический" at bounding box center [661, 294] width 7 height 7
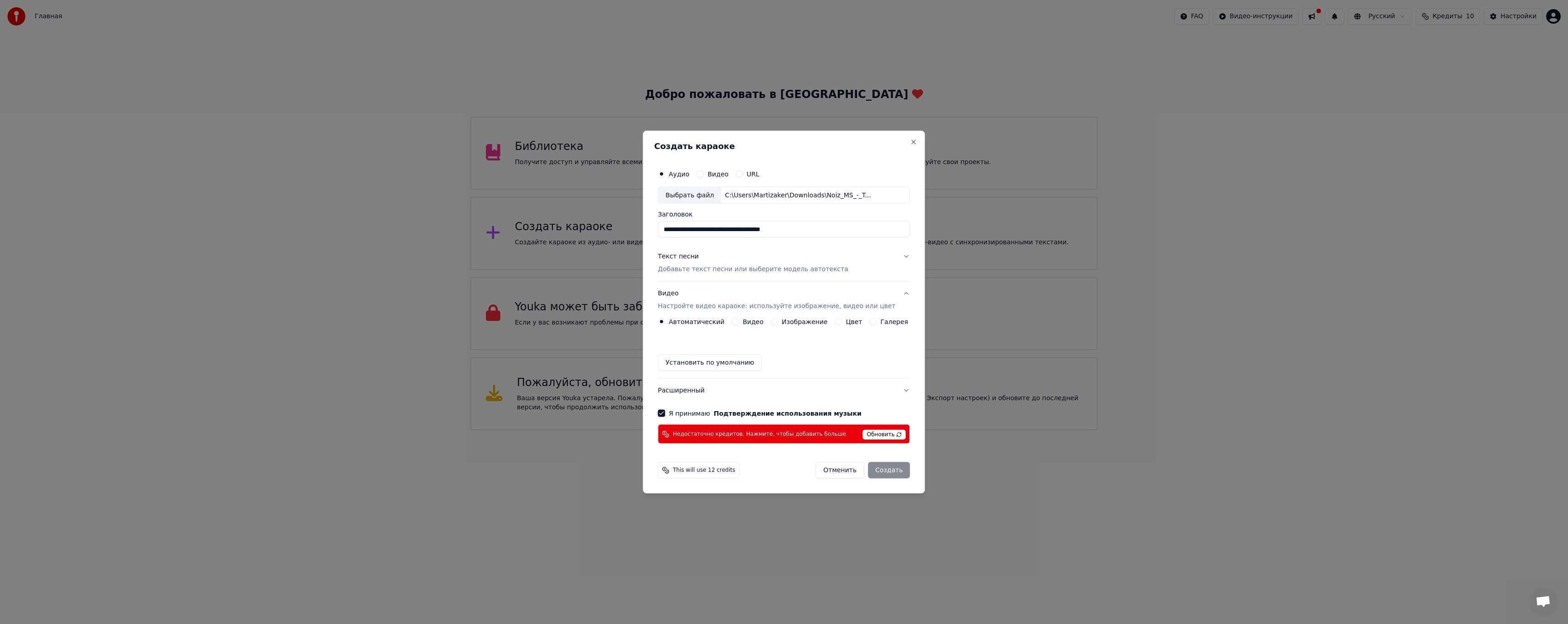
click at [879, 468] on div "Отменить Создать" at bounding box center [862, 470] width 95 height 16
click at [879, 468] on div "Отменить Создать" at bounding box center [862, 470] width 95 height 16
click at [702, 468] on span "This will use 12 credits" at bounding box center [704, 470] width 63 height 7
drag, startPoint x: 1352, startPoint y: 207, endPoint x: 1387, endPoint y: 174, distance: 48.1
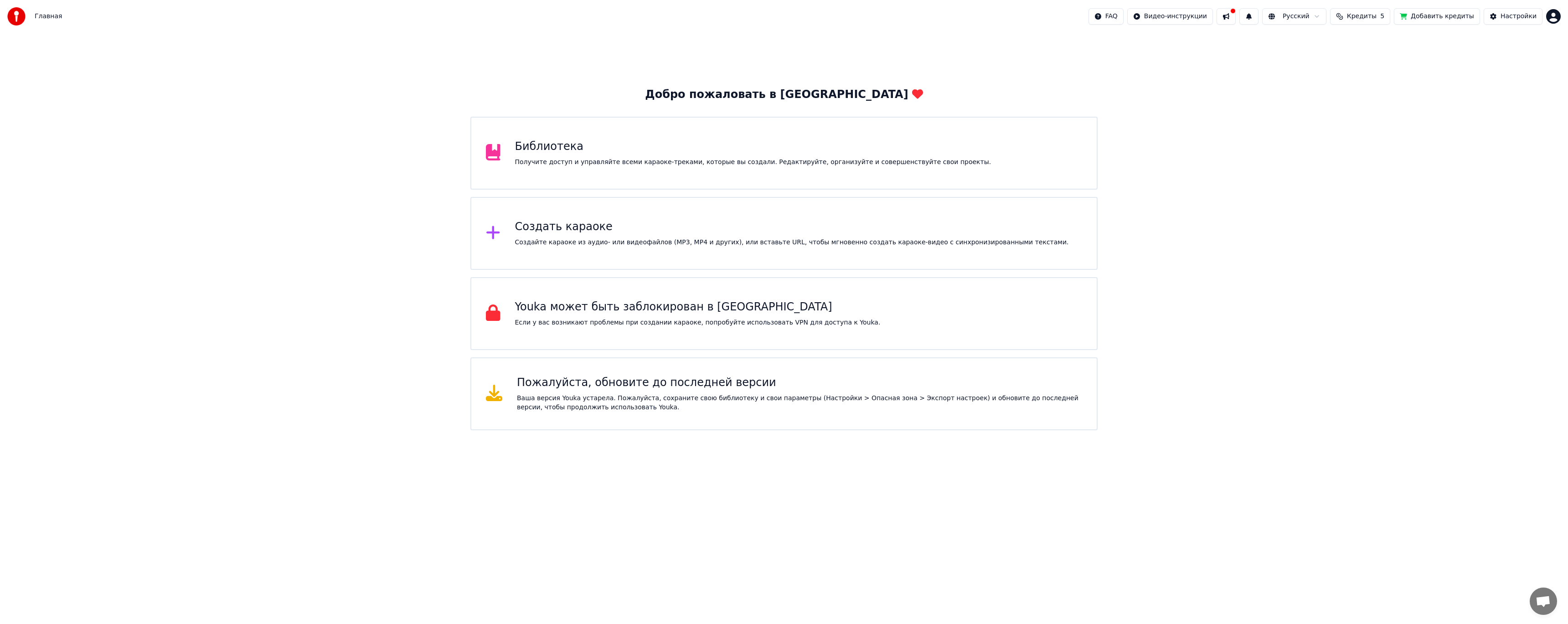
click at [611, 147] on div "Библиотека" at bounding box center [753, 147] width 476 height 14
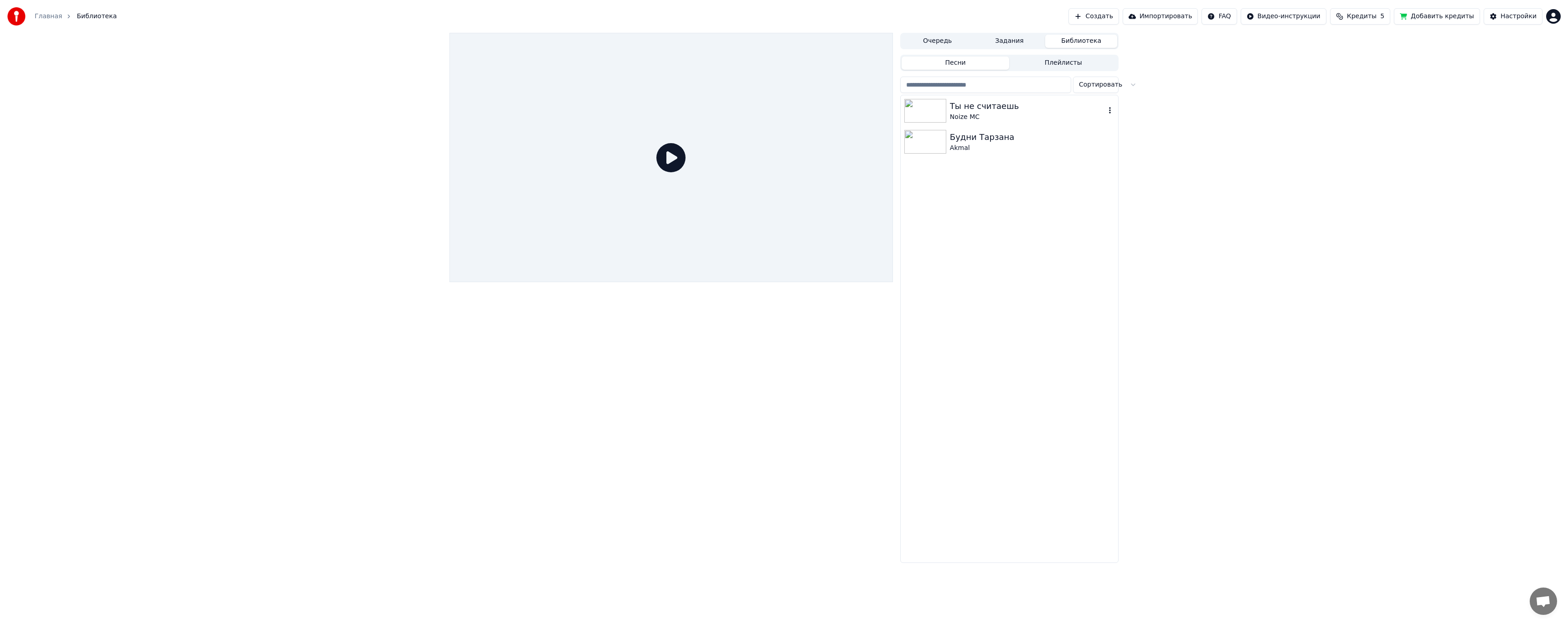
click at [948, 105] on div at bounding box center [927, 111] width 46 height 23
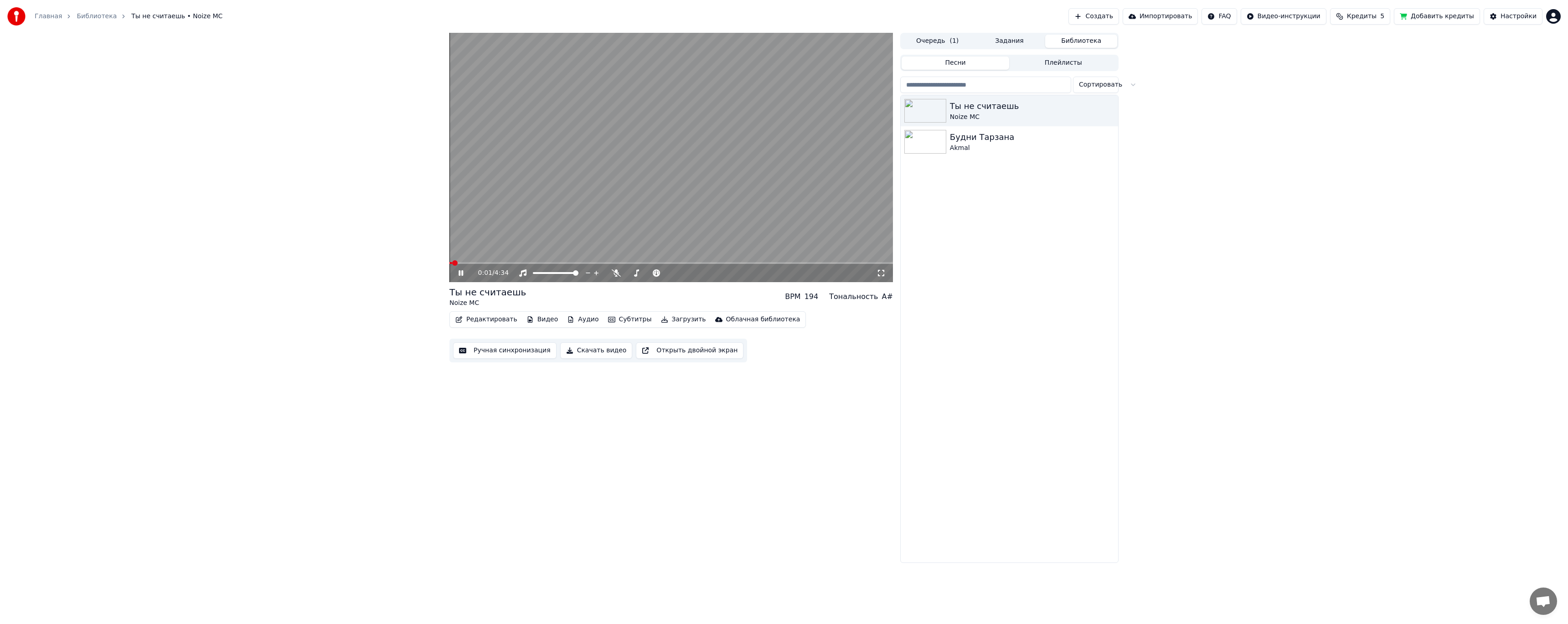
click at [776, 123] on video at bounding box center [671, 157] width 444 height 249
click at [620, 318] on button "Субтитры" at bounding box center [630, 319] width 51 height 13
click at [777, 418] on div "4 Lines (Horizontal)" at bounding box center [771, 418] width 115 height 14
click at [629, 318] on button "Субтитры" at bounding box center [630, 319] width 51 height 13
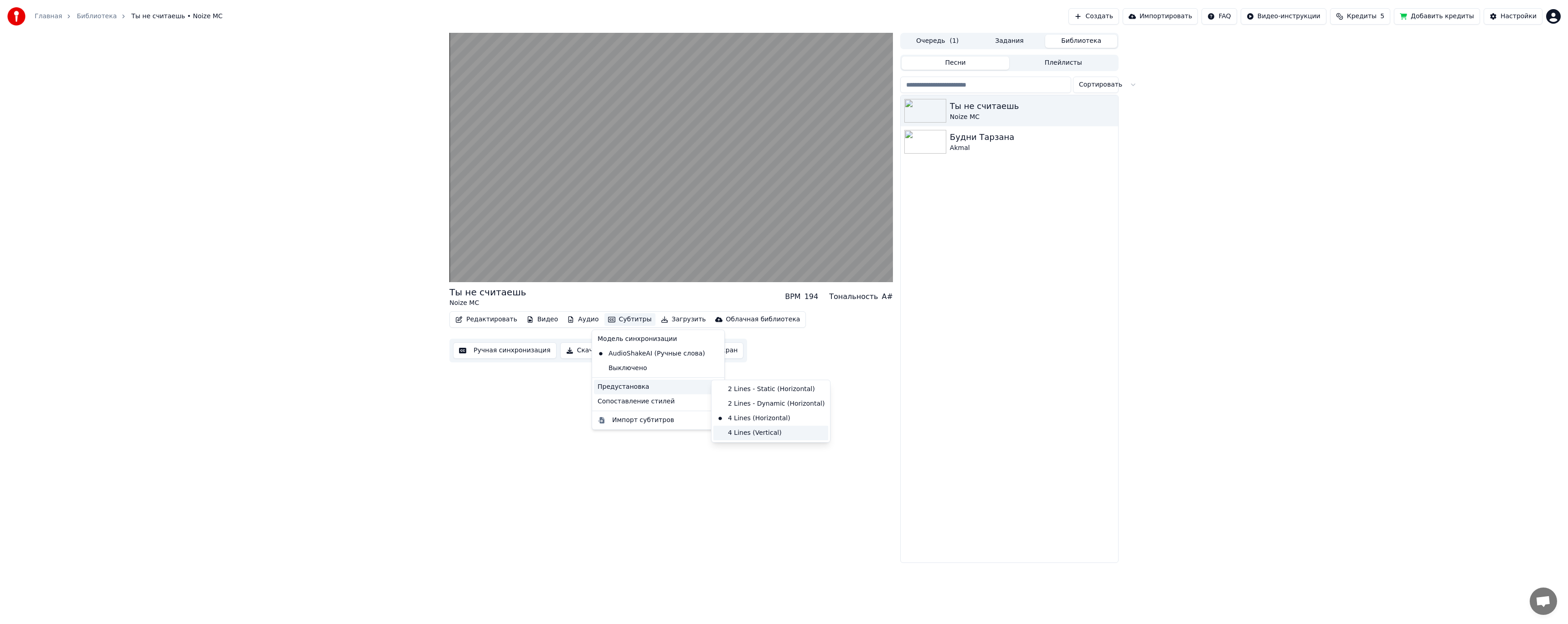
click at [753, 432] on div "4 Lines (Vertical)" at bounding box center [771, 433] width 115 height 14
click at [619, 316] on button "Субтитры" at bounding box center [630, 319] width 51 height 13
click at [742, 388] on div "2 Lines - Static (Horizontal)" at bounding box center [771, 389] width 115 height 14
click at [623, 316] on button "Субтитры" at bounding box center [630, 319] width 51 height 13
click at [669, 386] on div "Предустановка" at bounding box center [658, 387] width 128 height 14
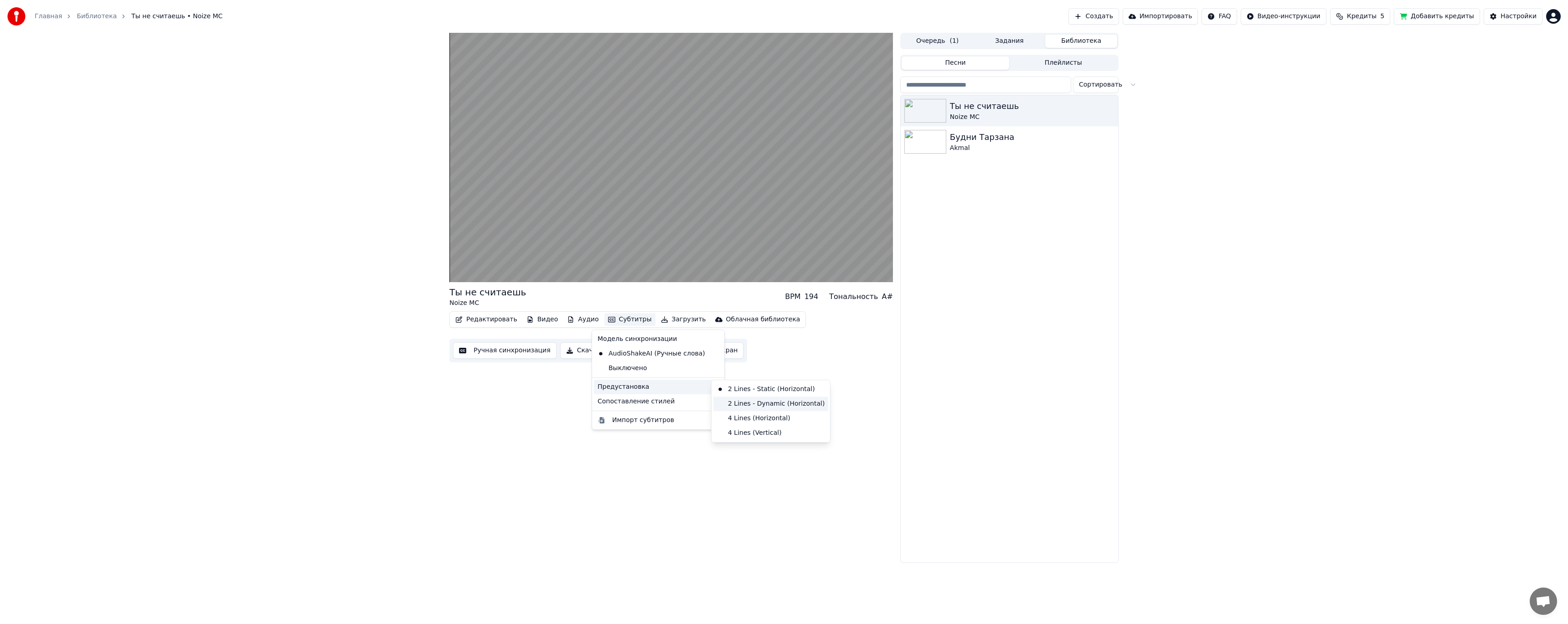
click at [795, 402] on div "2 Lines - Dynamic (Horizontal)" at bounding box center [771, 404] width 115 height 14
click at [616, 319] on button "Субтитры" at bounding box center [630, 319] width 51 height 13
click at [768, 418] on div "4 Lines (Horizontal)" at bounding box center [771, 418] width 115 height 14
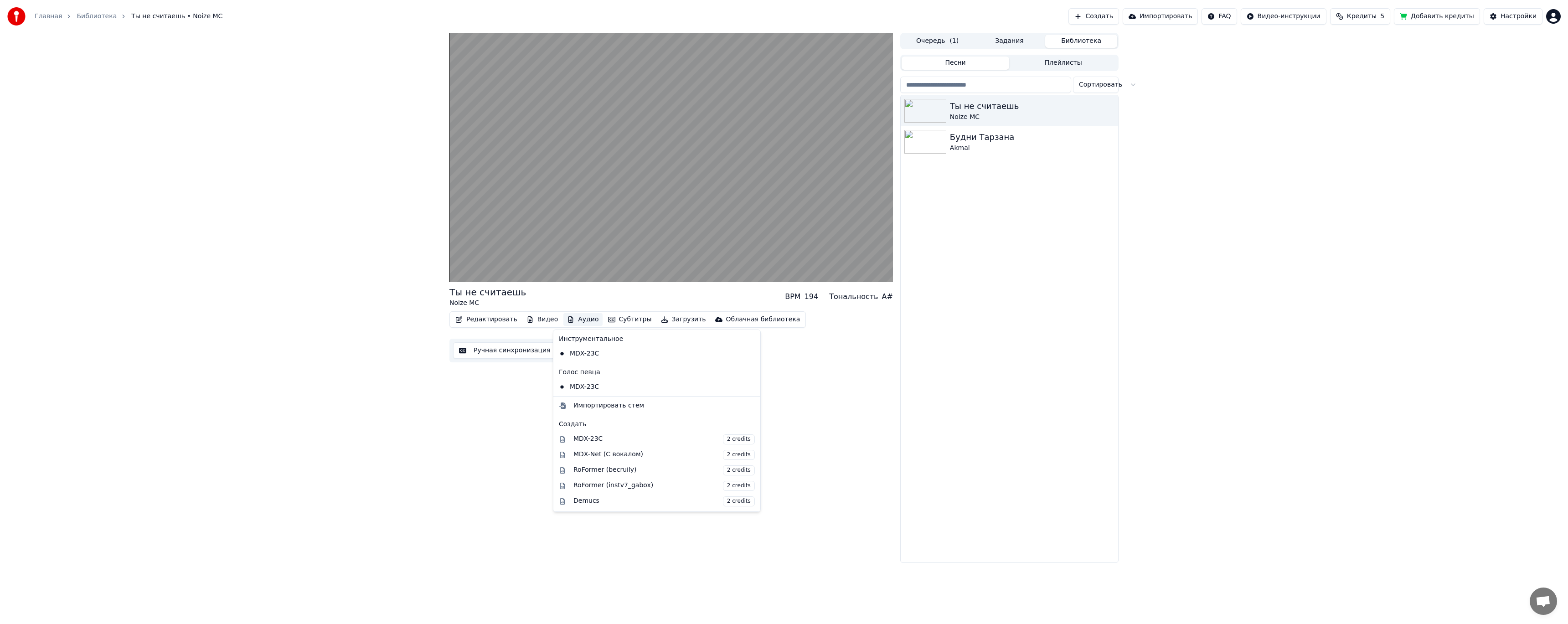
click at [575, 317] on button "Аудио" at bounding box center [582, 319] width 38 height 13
click at [543, 316] on button "Видео" at bounding box center [543, 319] width 39 height 13
click at [827, 503] on div "Ты не считаешь Noize MC BPM 194 Тональность A# Редактировать Видео Аудио Субтит…" at bounding box center [671, 297] width 444 height 530
click at [479, 351] on button "Ручная синхронизация" at bounding box center [505, 350] width 104 height 16
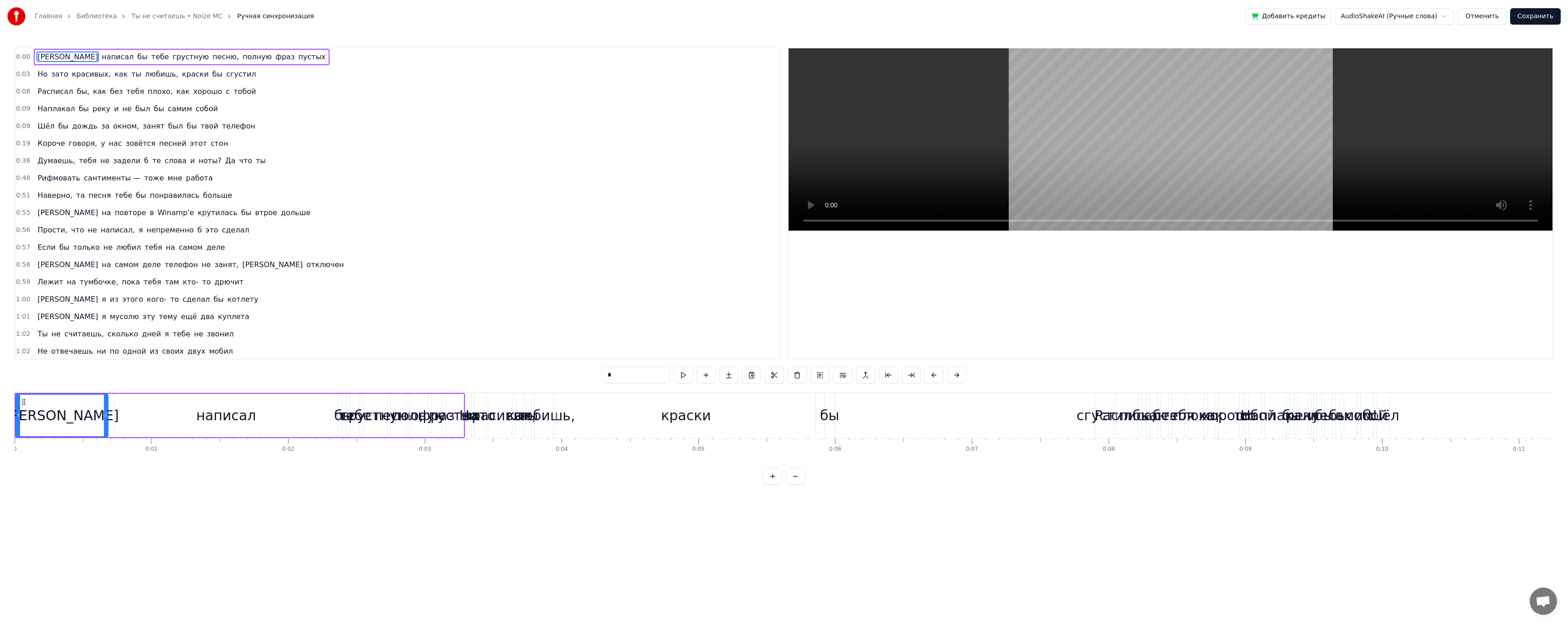
click at [53, 410] on div "Я" at bounding box center [62, 415] width 91 height 42
click at [170, 418] on div "написал" at bounding box center [226, 415] width 223 height 43
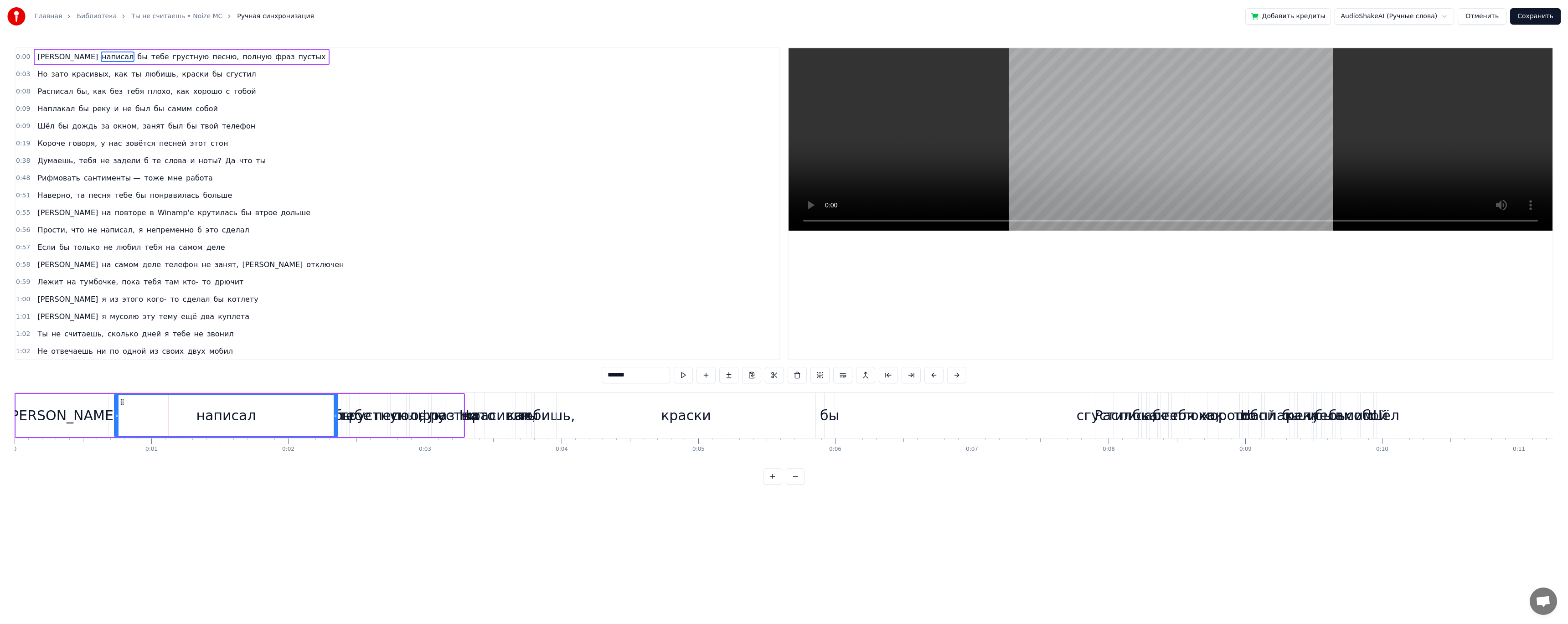
click at [422, 417] on div "фраз" at bounding box center [436, 415] width 36 height 20
click at [67, 411] on div "Я" at bounding box center [61, 415] width 92 height 43
click at [179, 398] on div "написал" at bounding box center [226, 415] width 223 height 43
click at [96, 394] on div "Я" at bounding box center [62, 415] width 93 height 43
type input "*"
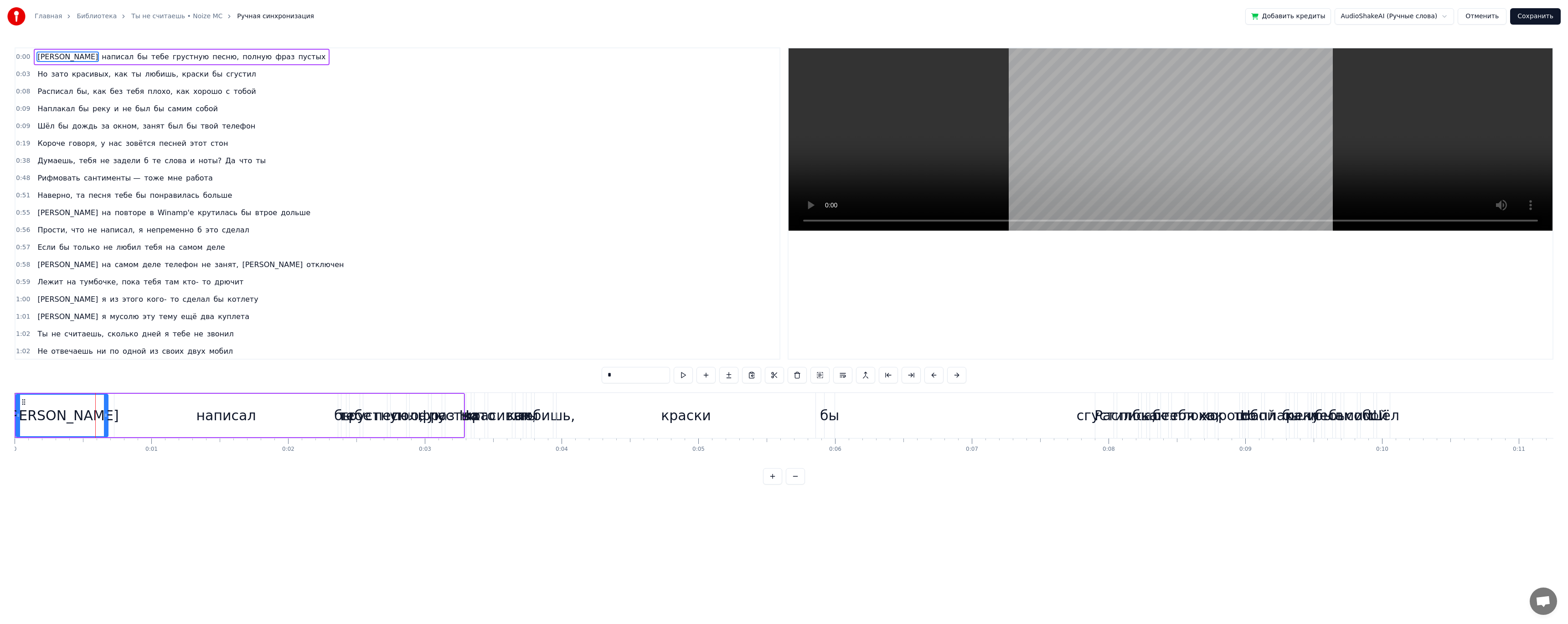
drag, startPoint x: 76, startPoint y: 399, endPoint x: 464, endPoint y: 415, distance: 388.3
click at [114, 408] on div "написал" at bounding box center [225, 415] width 223 height 45
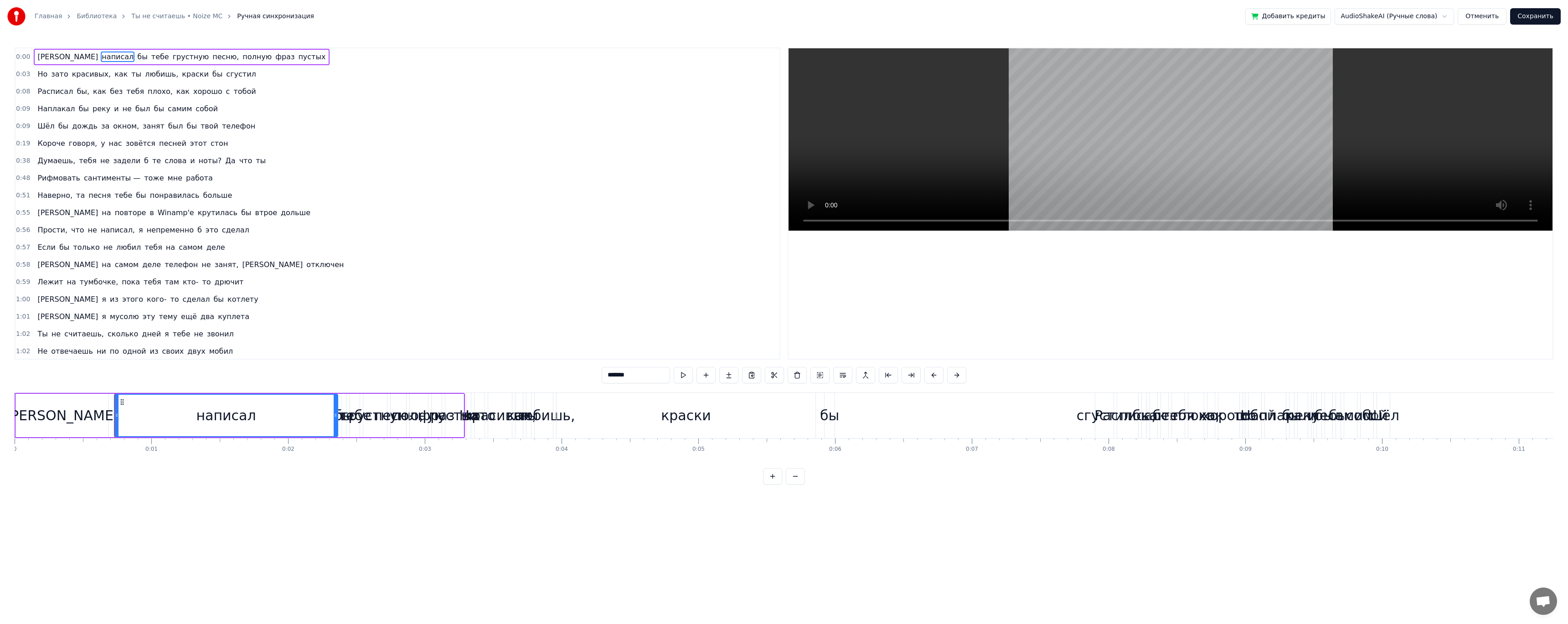
click at [84, 405] on div "Я" at bounding box center [61, 415] width 92 height 43
type input "*"
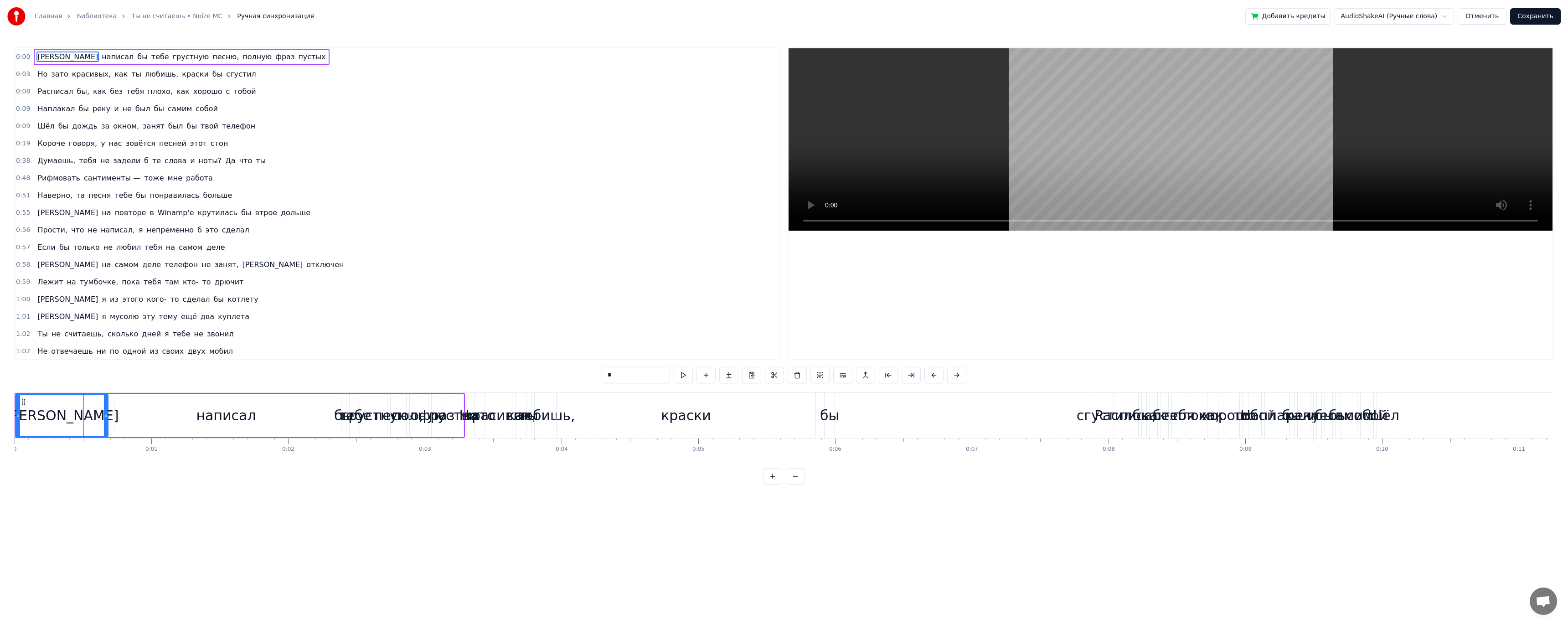
click at [85, 405] on div "Я" at bounding box center [62, 415] width 91 height 42
drag, startPoint x: 25, startPoint y: 399, endPoint x: 156, endPoint y: 398, distance: 131.0
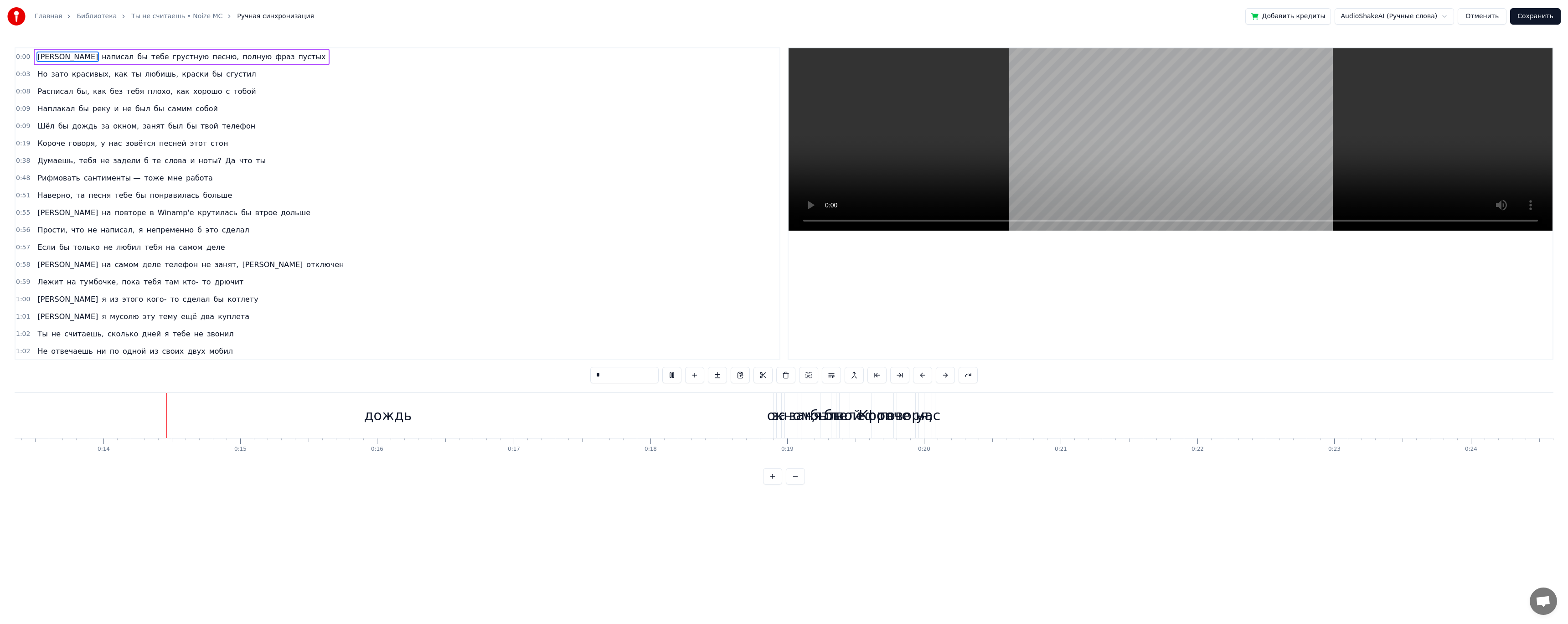
scroll to position [0, 1833]
click at [25, 58] on span "0:00" at bounding box center [23, 57] width 14 height 9
click at [25, 57] on span "0:00" at bounding box center [23, 57] width 14 height 9
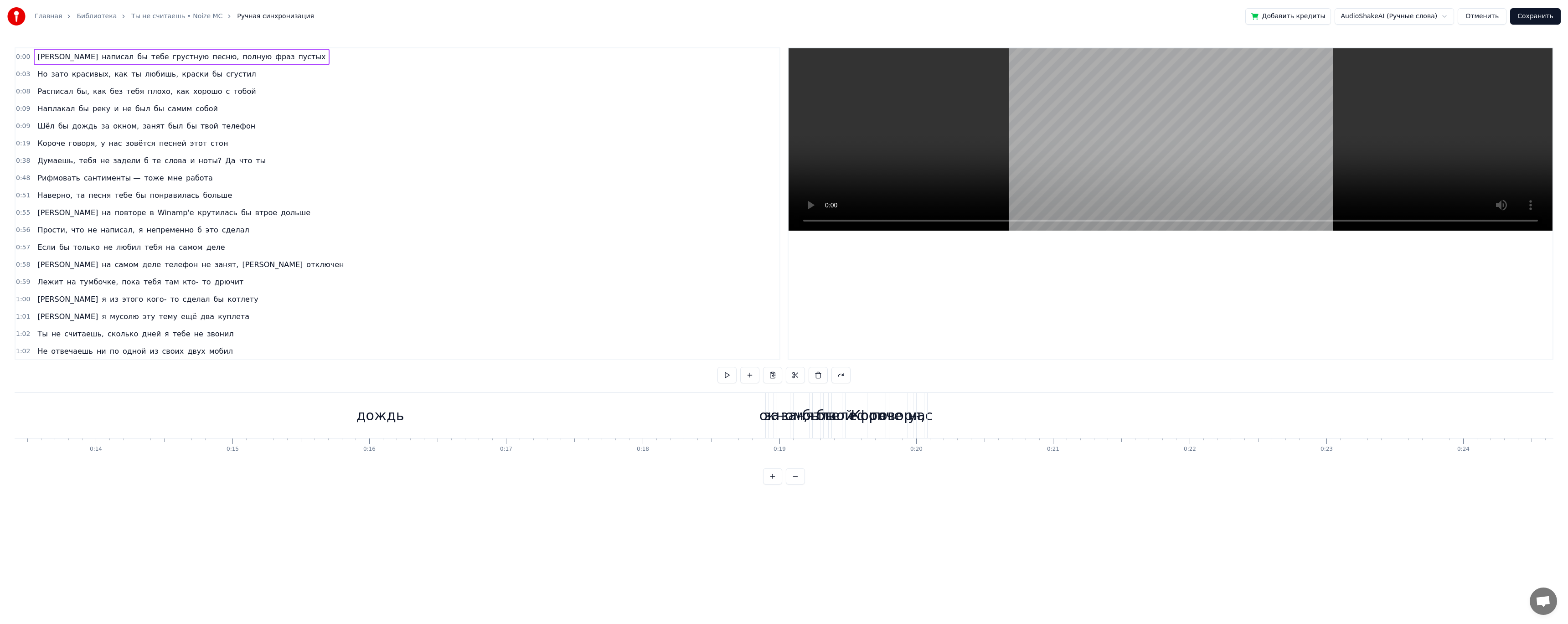
click at [25, 56] on span "0:00" at bounding box center [23, 57] width 14 height 9
click at [1440, 17] on html "Главная Библиотека Ты не считаешь • Noize MC Ручная синхронизация Добавить кред…" at bounding box center [784, 249] width 1568 height 499
click at [1492, 18] on button "Отменить" at bounding box center [1482, 16] width 49 height 16
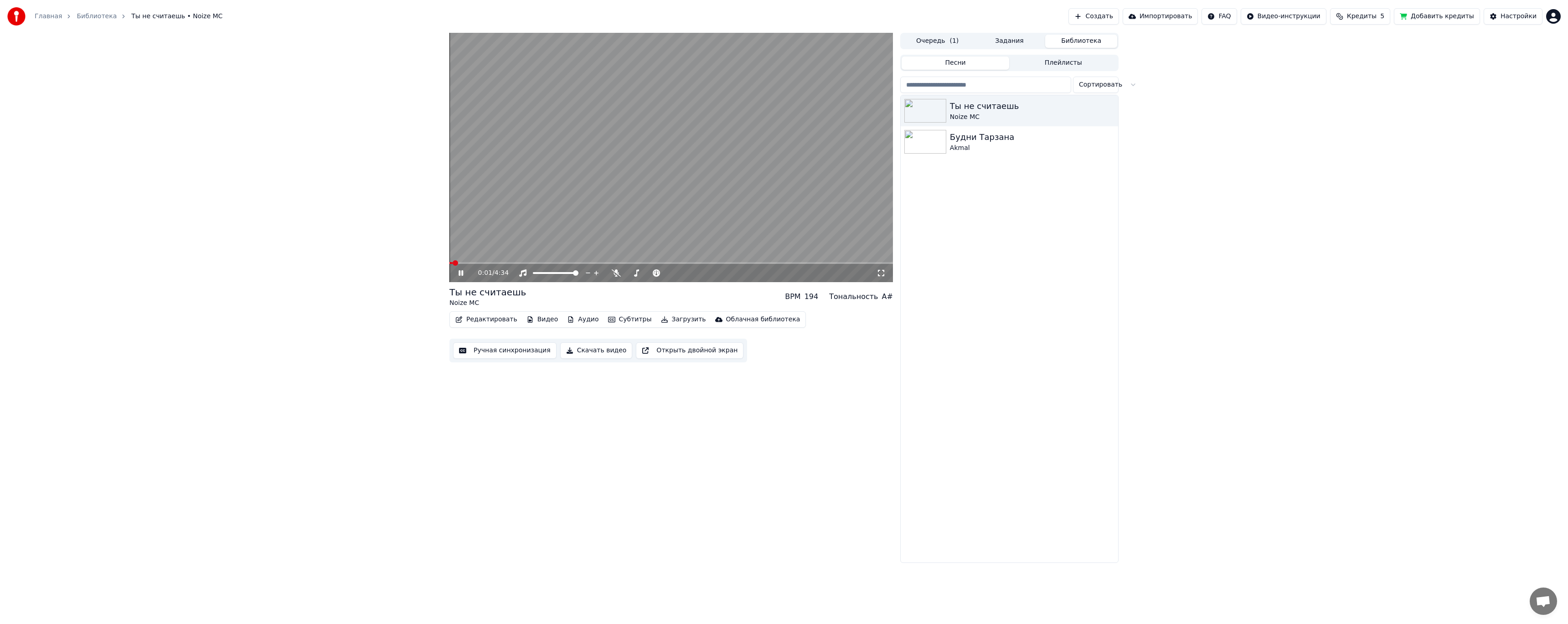
click at [462, 271] on icon at bounding box center [460, 273] width 5 height 5
click at [483, 318] on button "Редактировать" at bounding box center [487, 319] width 69 height 13
click at [520, 430] on div "Ручная синхронизация строк" at bounding box center [519, 430] width 98 height 9
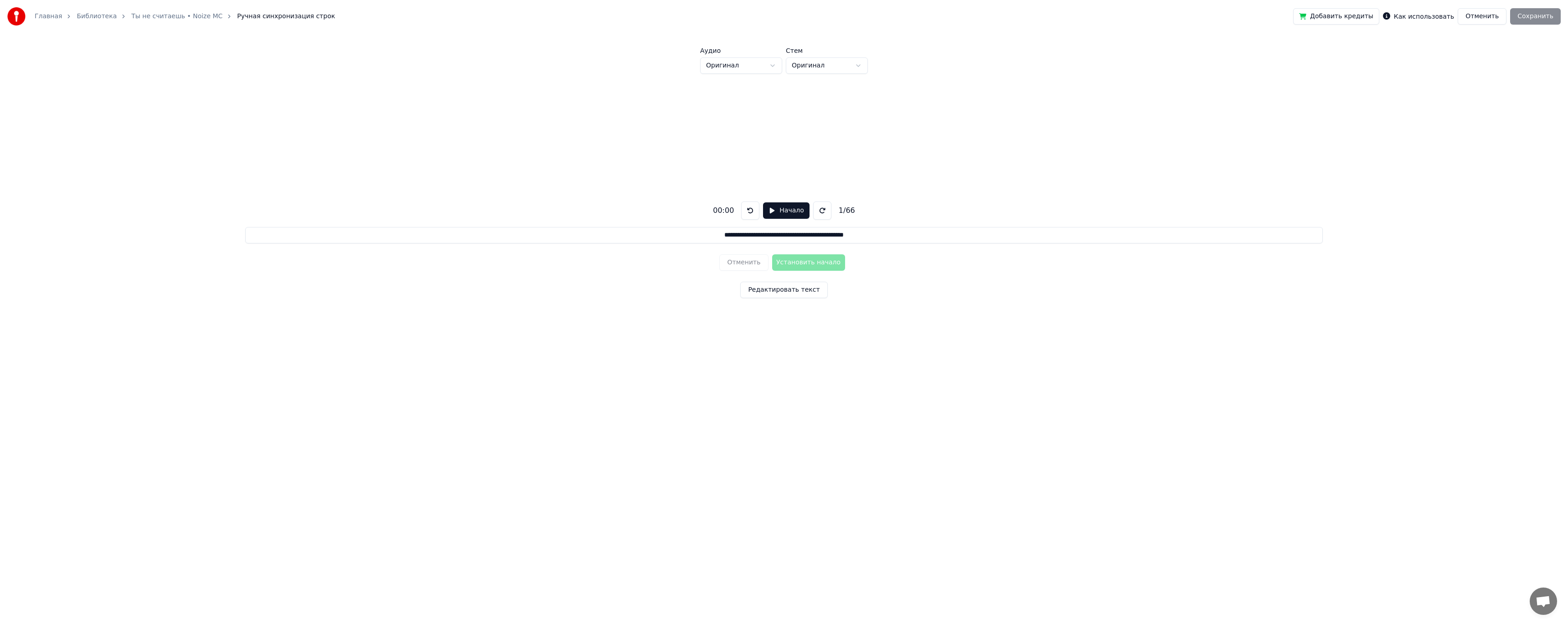
click at [1488, 19] on button "Отменить" at bounding box center [1482, 16] width 49 height 16
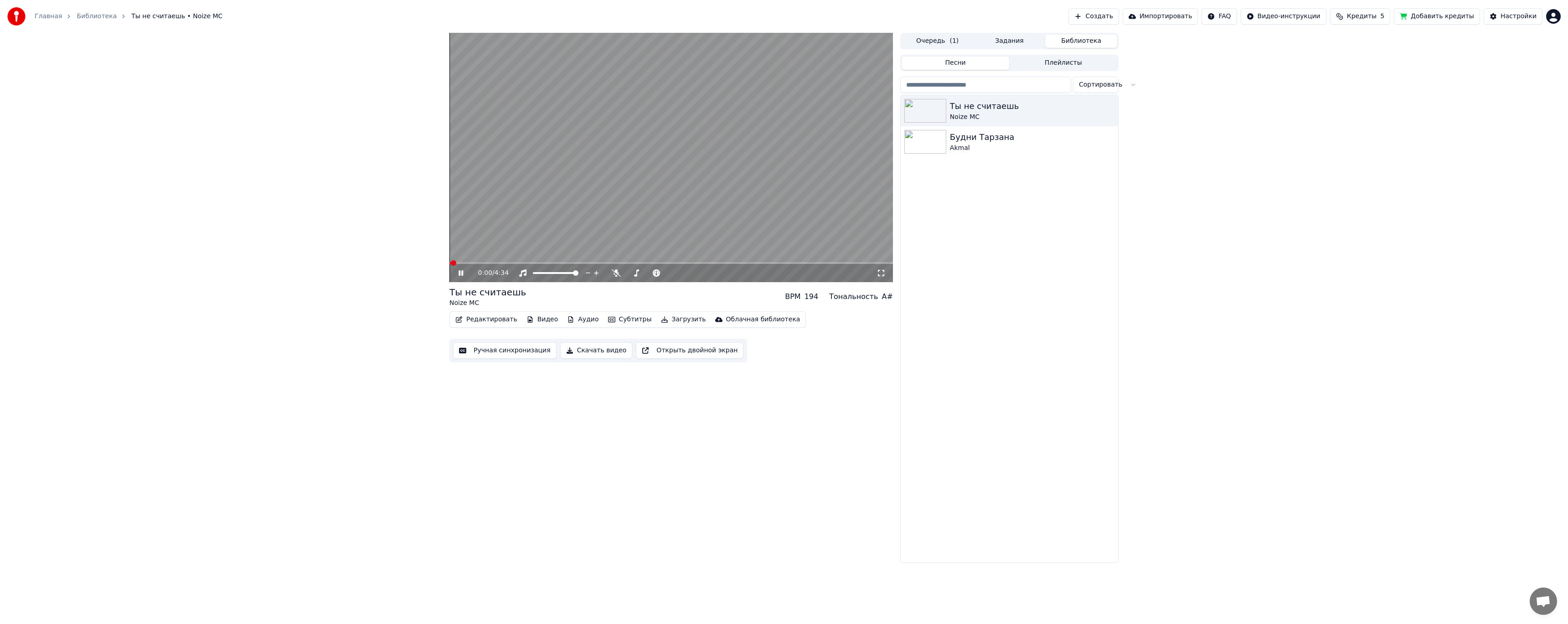
click at [461, 275] on icon at bounding box center [467, 273] width 22 height 7
click at [819, 296] on div "194" at bounding box center [811, 297] width 14 height 11
click at [816, 297] on div "194" at bounding box center [811, 297] width 14 height 11
click at [817, 297] on div "194" at bounding box center [811, 297] width 14 height 11
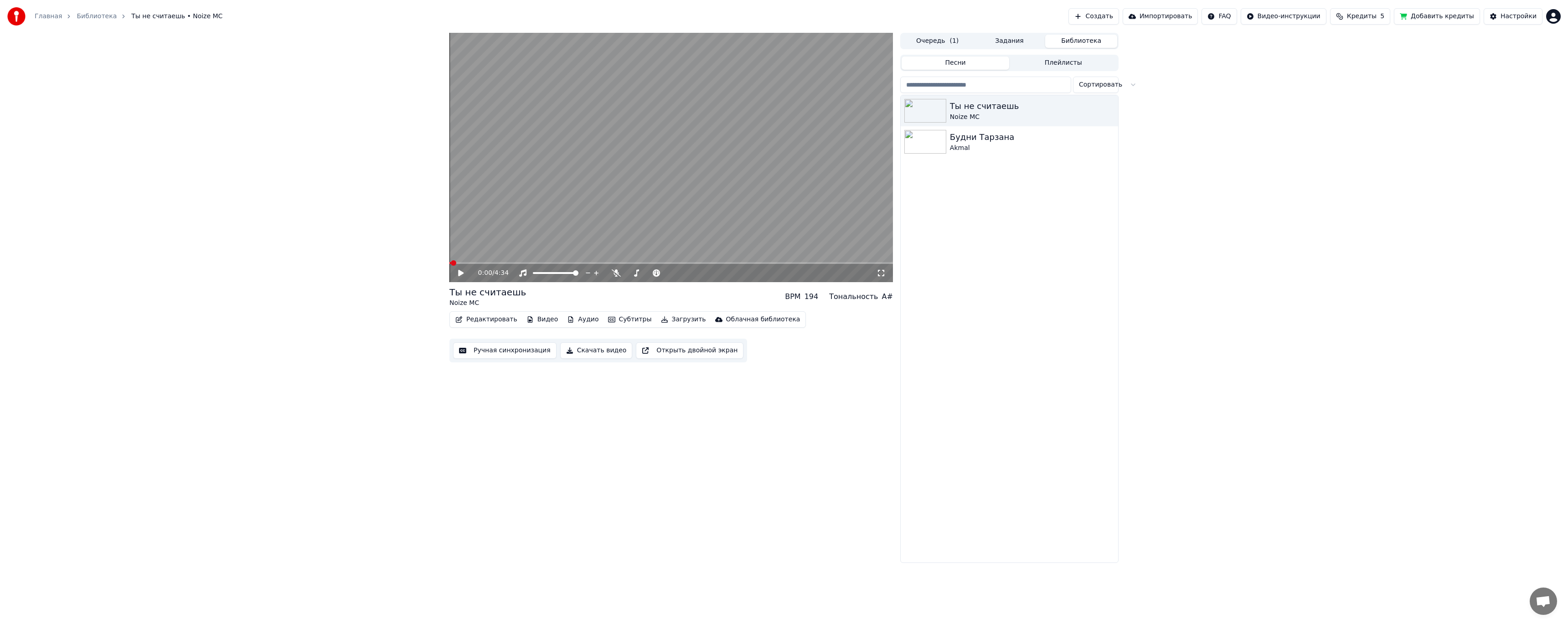
click at [860, 438] on div "0:00 / 4:34 Ты не считаешь Noize MC BPM 194 Тональность A# Редактировать Видео …" at bounding box center [671, 297] width 444 height 530
click at [509, 346] on button "Ручная синхронизация" at bounding box center [505, 350] width 104 height 16
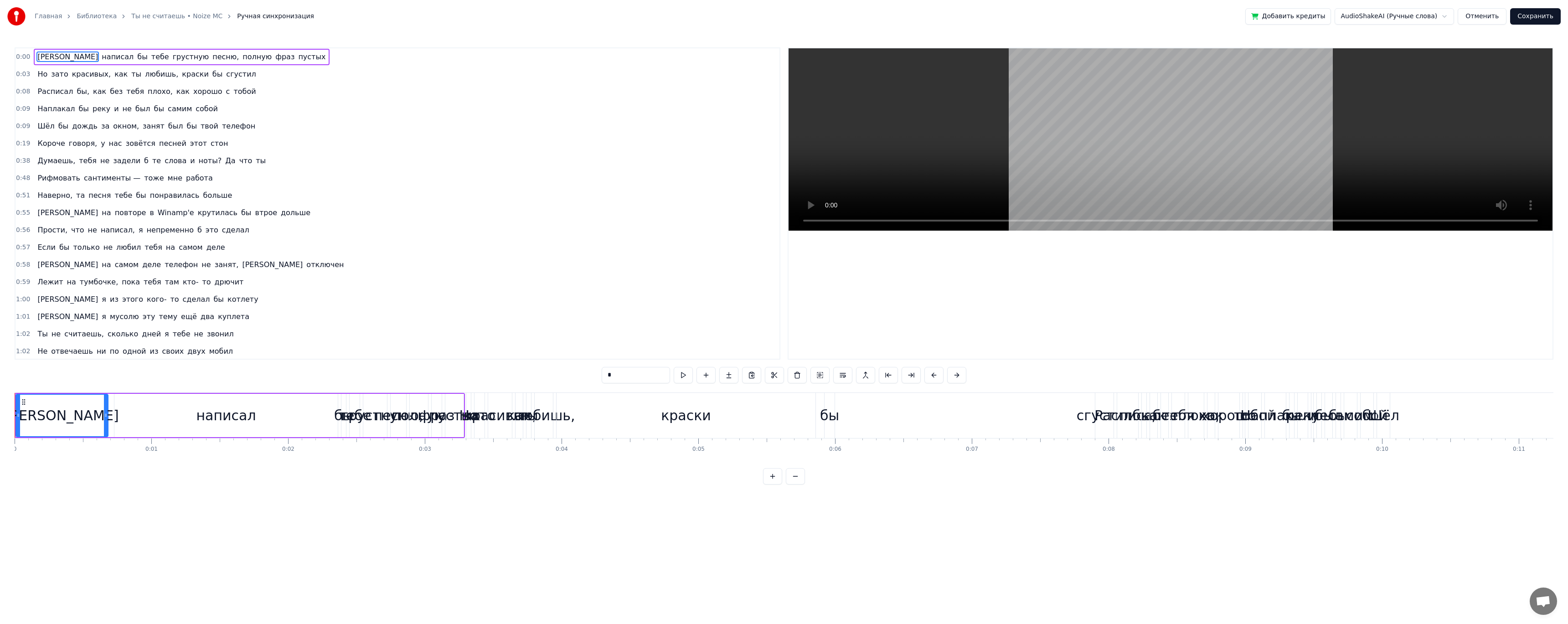
click at [1491, 20] on button "Отменить" at bounding box center [1482, 16] width 49 height 16
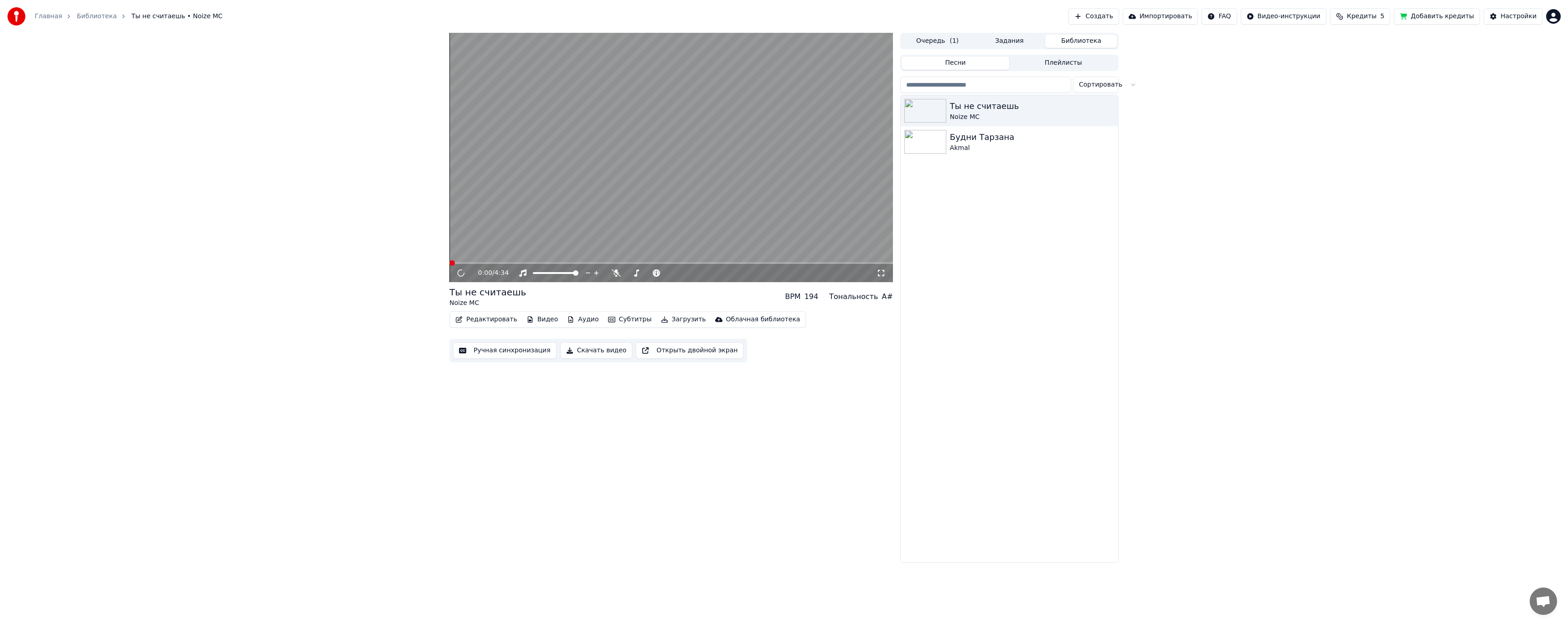
click at [483, 312] on div "Редактировать Видео Аудио Субтитры Загрузить Облачная библиотека" at bounding box center [627, 319] width 356 height 16
click at [488, 322] on button "Редактировать" at bounding box center [487, 319] width 69 height 13
click at [515, 416] on div "Ручная синхронизация (Традиционный)" at bounding box center [537, 416] width 134 height 9
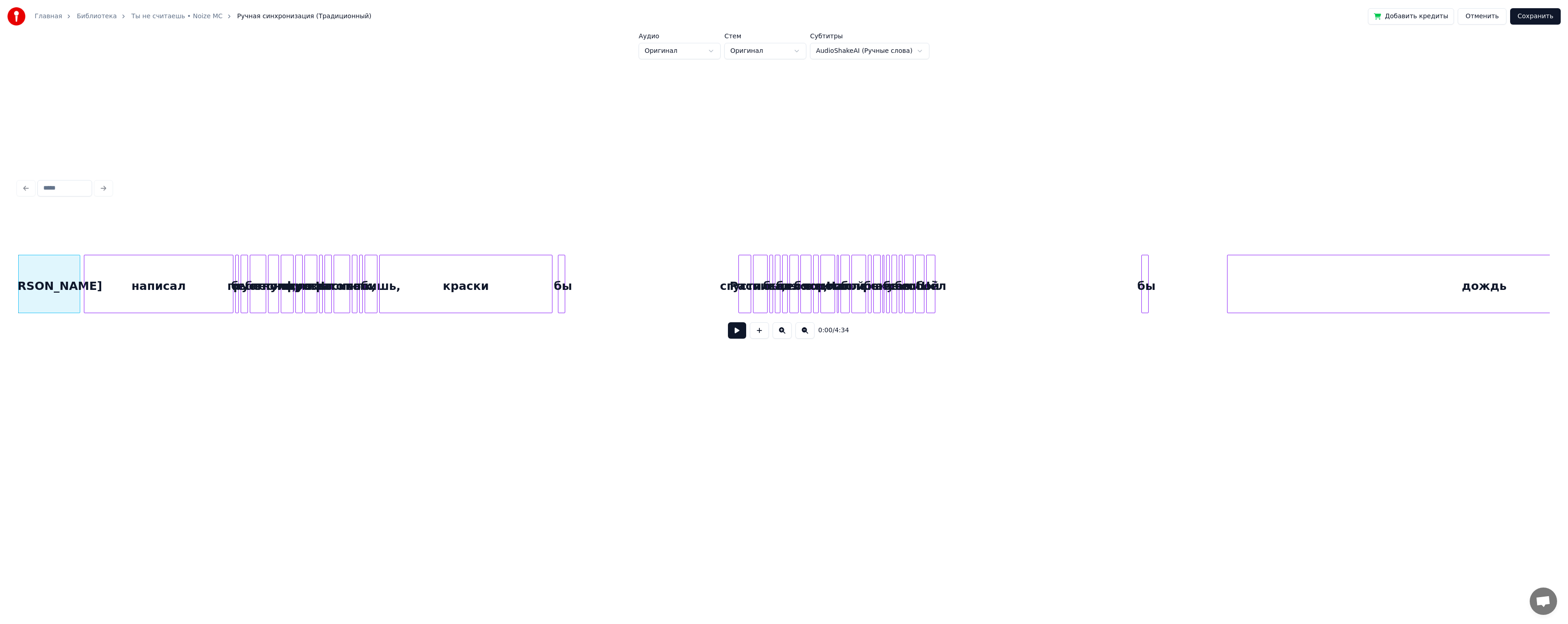
click at [127, 264] on div "написал" at bounding box center [158, 286] width 149 height 62
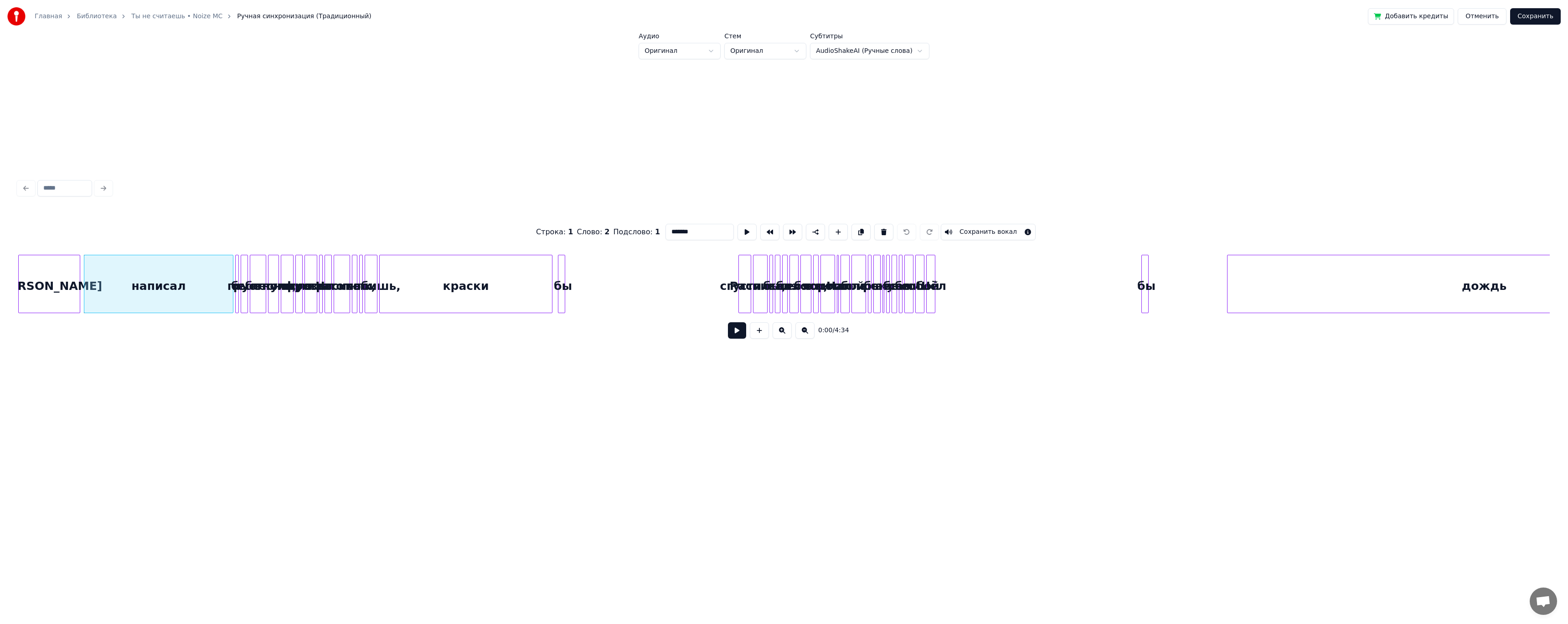
click at [53, 263] on div "Я" at bounding box center [50, 286] width 61 height 62
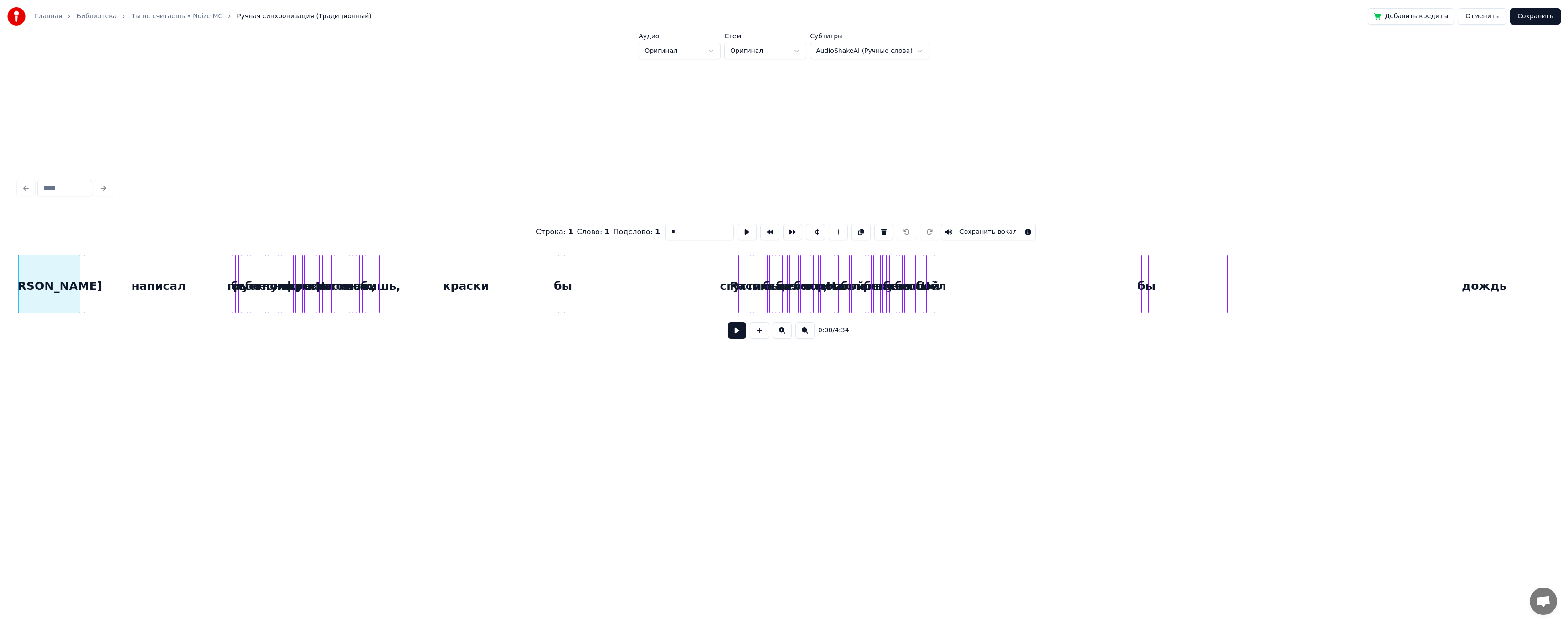
click at [138, 255] on div "написал" at bounding box center [158, 286] width 149 height 62
type input "*******"
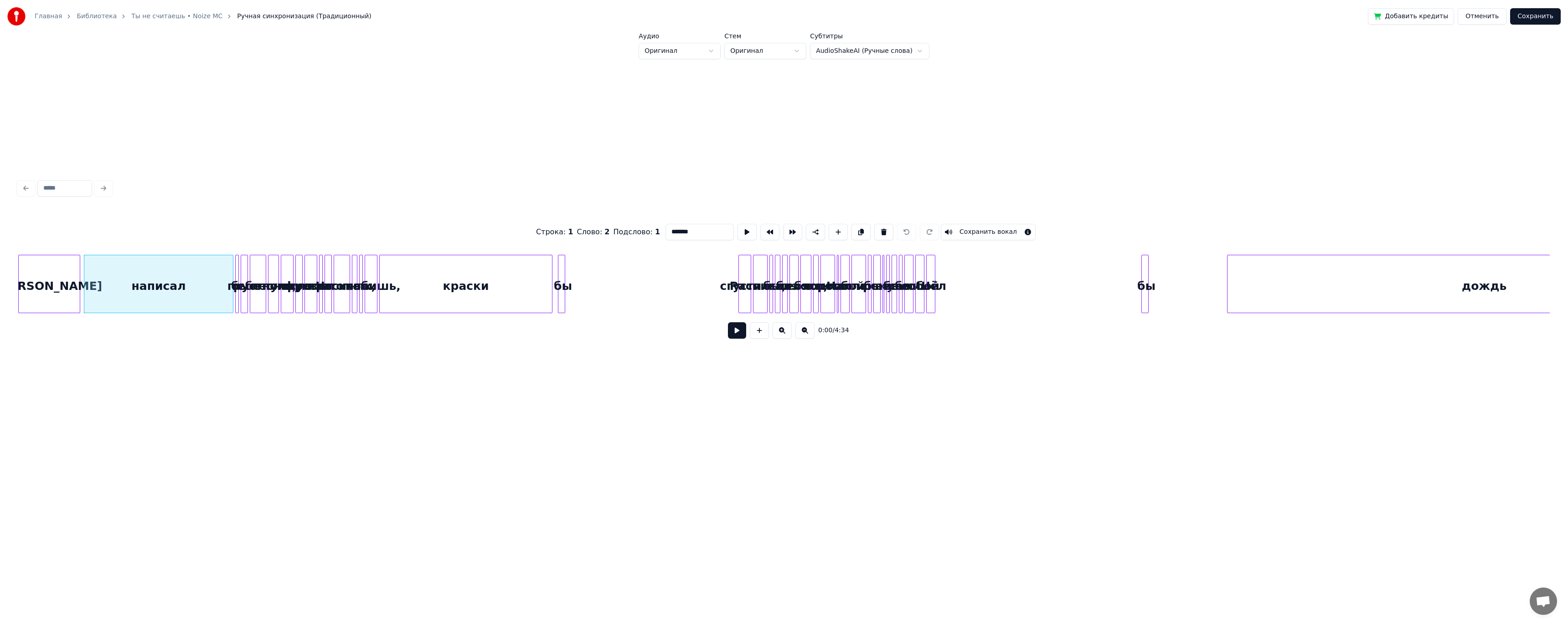
click at [449, 209] on div "Строка : 1 Слово : 2 Подслово : 1 ******* Сохранить вокал" at bounding box center [784, 232] width 1531 height 46
click at [1488, 17] on button "Отменить" at bounding box center [1482, 16] width 49 height 16
